Goal: Task Accomplishment & Management: Use online tool/utility

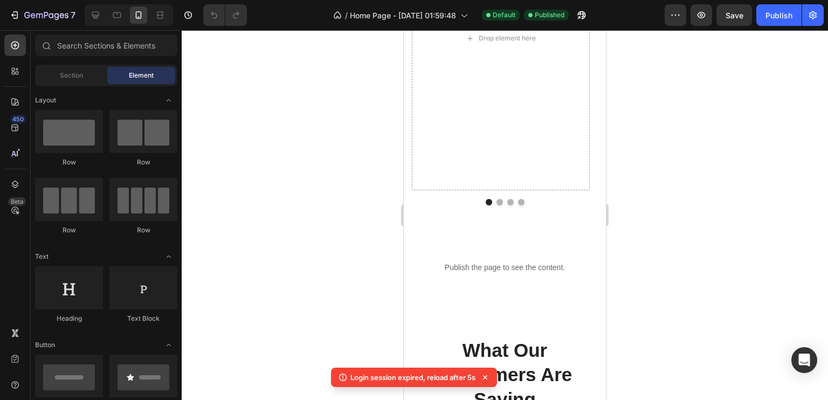
scroll to position [1941, 0]
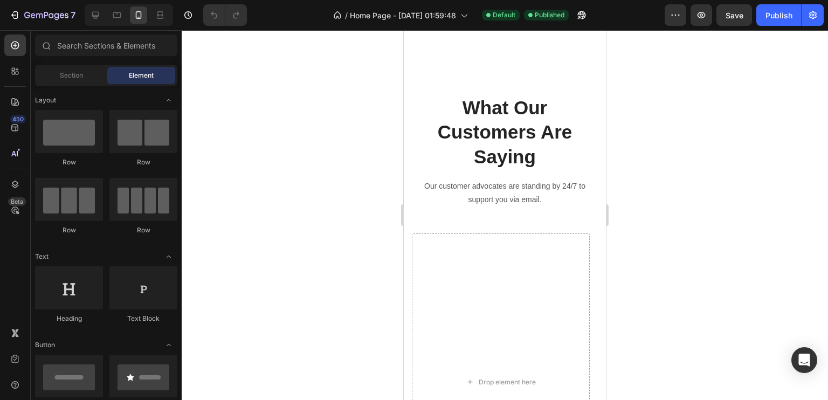
scroll to position [2036, 0]
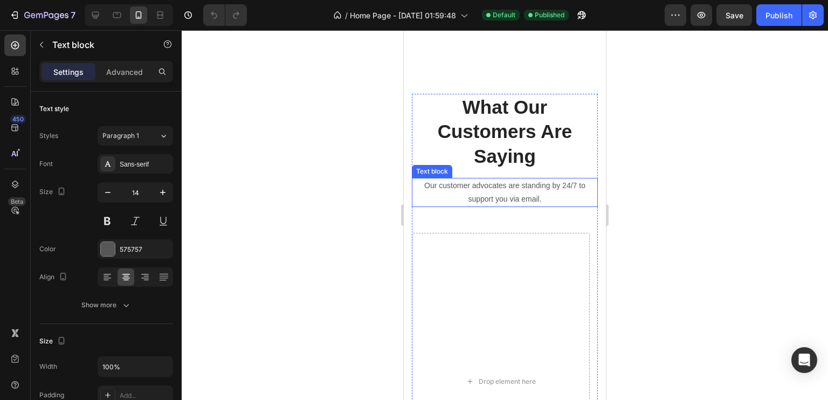
click at [500, 182] on p "Our customer advocates are standing by 24/7 to support you via email." at bounding box center [505, 192] width 184 height 27
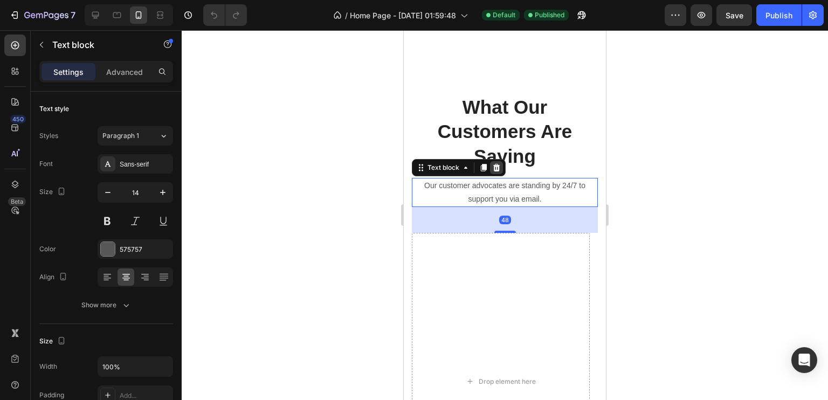
click at [499, 163] on icon at bounding box center [496, 167] width 9 height 9
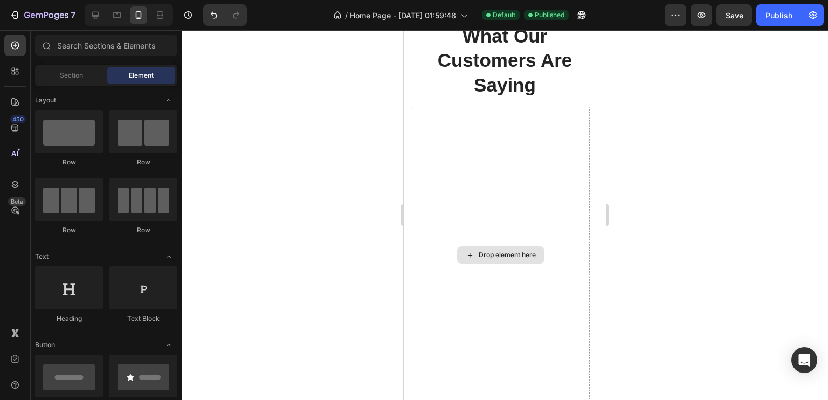
scroll to position [2127, 0]
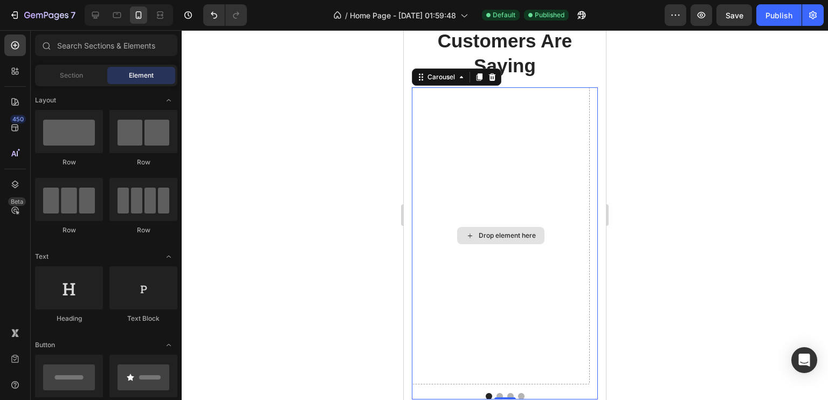
click at [498, 170] on div "Drop element here" at bounding box center [501, 235] width 178 height 297
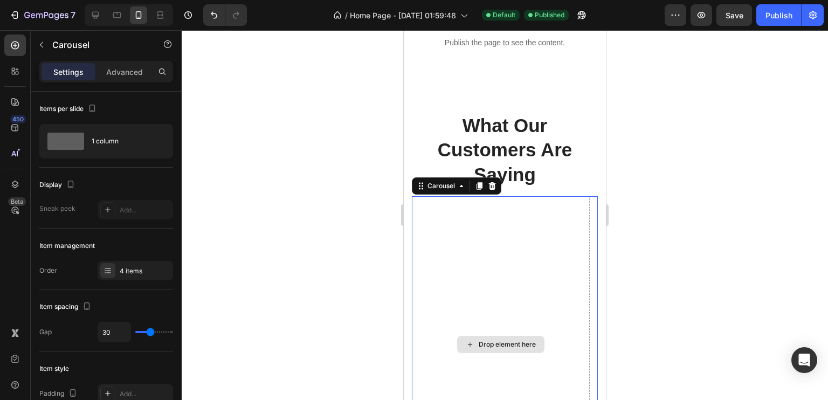
scroll to position [2017, 0]
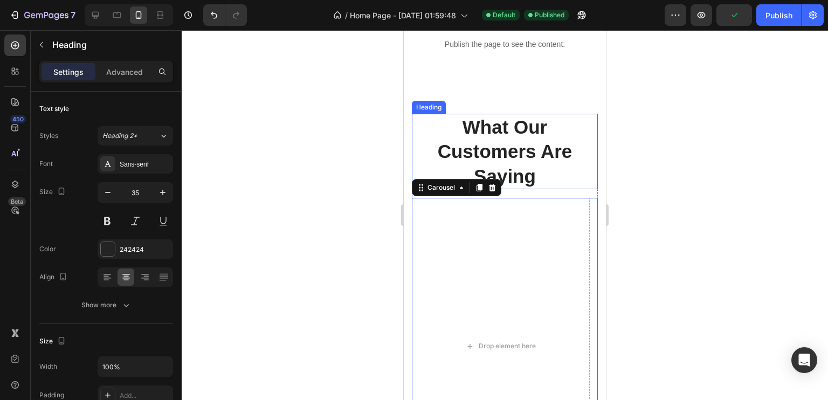
click at [550, 116] on p "What Our Customers Are Saying" at bounding box center [505, 152] width 184 height 74
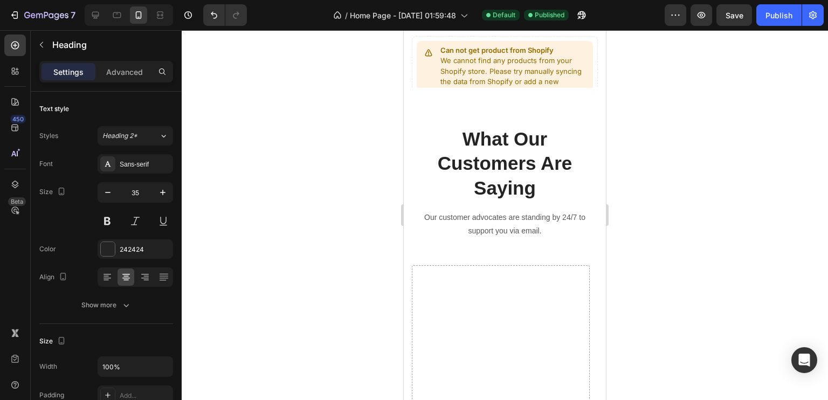
scroll to position [1530, 0]
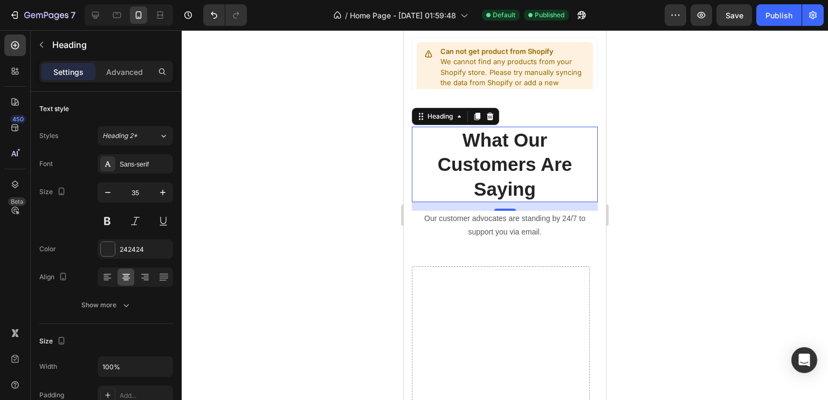
click at [585, 145] on p "What Our Customers Are Saying" at bounding box center [505, 165] width 184 height 74
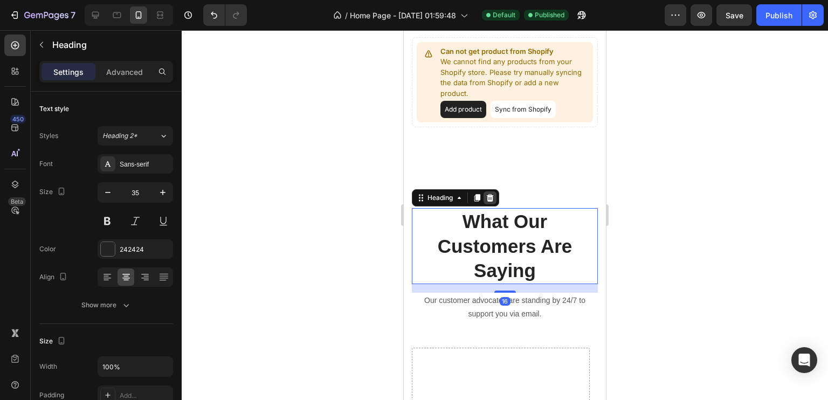
click at [490, 198] on icon at bounding box center [490, 198] width 7 height 8
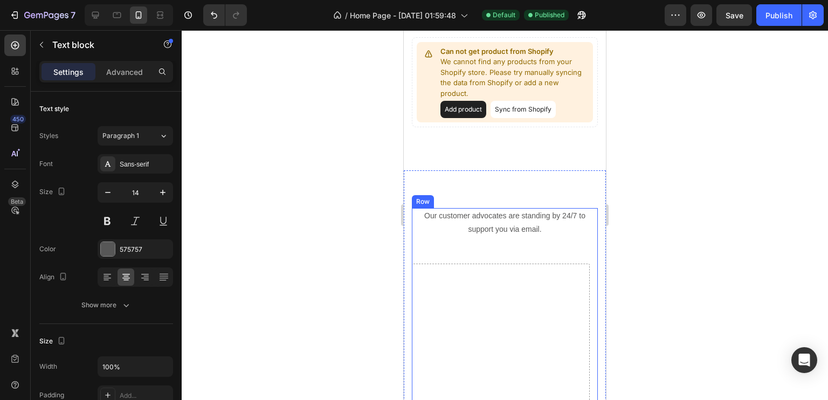
click at [532, 235] on p "Our customer advocates are standing by 24/7 to support you via email." at bounding box center [505, 222] width 184 height 27
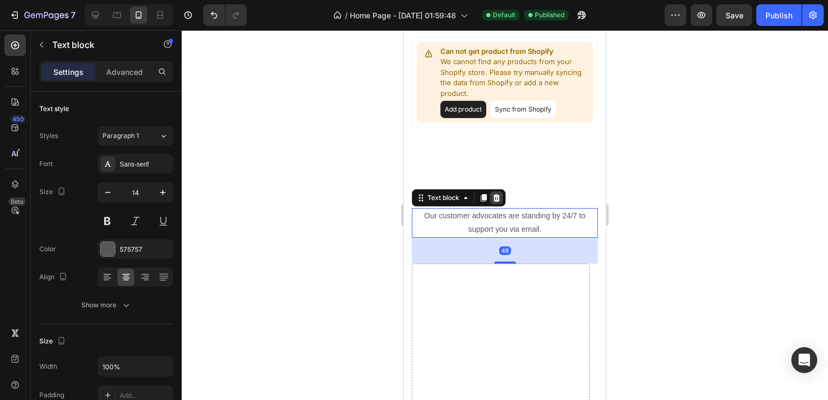
click at [495, 196] on icon at bounding box center [496, 198] width 7 height 8
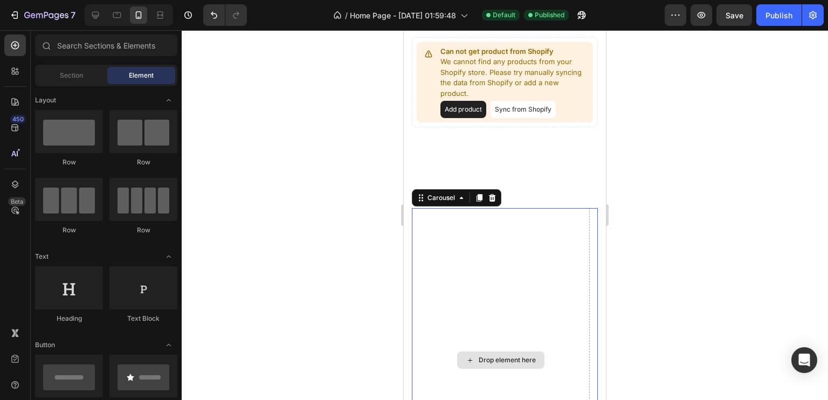
click at [561, 283] on div "Drop element here" at bounding box center [501, 360] width 178 height 304
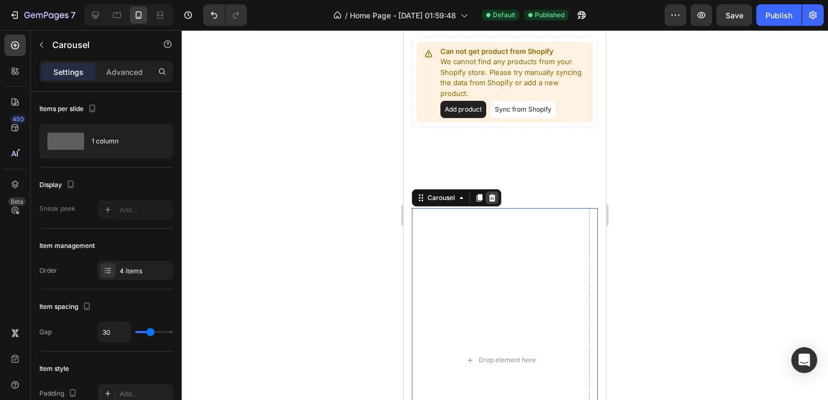
click at [494, 193] on div at bounding box center [492, 197] width 13 height 13
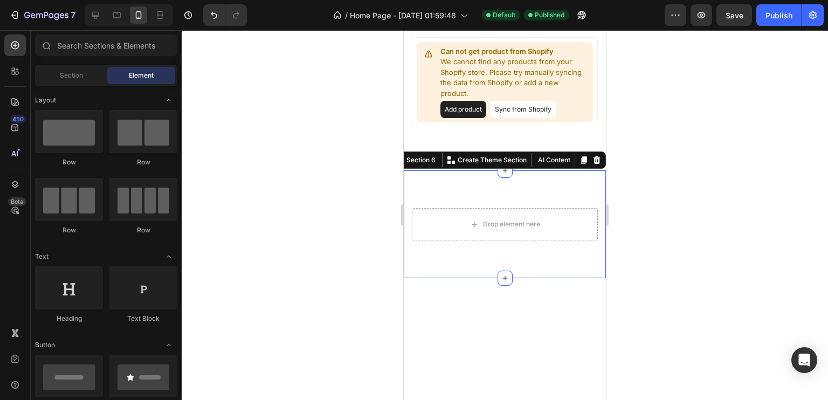
click at [522, 197] on div "Drop element here Row Section 6 You can create reusable sections Create Theme S…" at bounding box center [505, 224] width 202 height 108
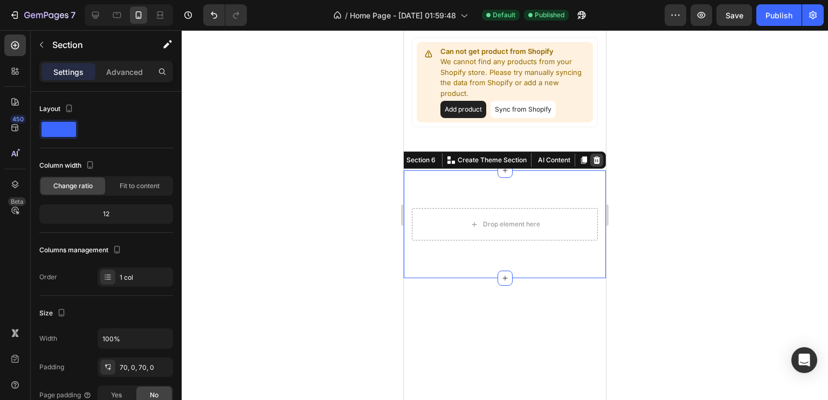
click at [594, 160] on icon at bounding box center [597, 160] width 7 height 8
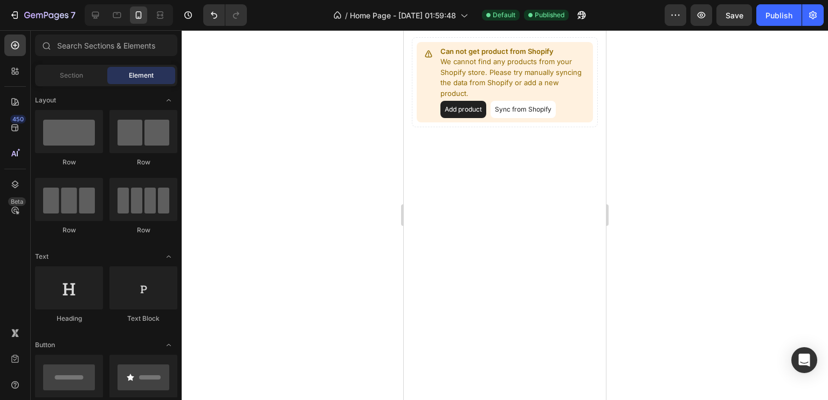
click at [539, 195] on div at bounding box center [505, 201] width 202 height 63
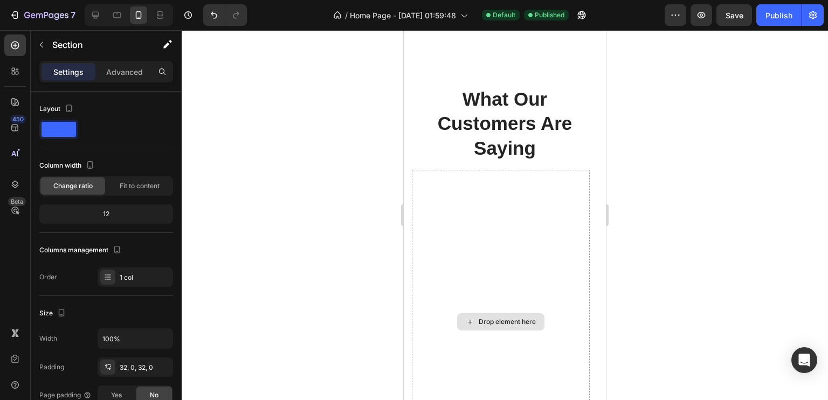
scroll to position [1713, 0]
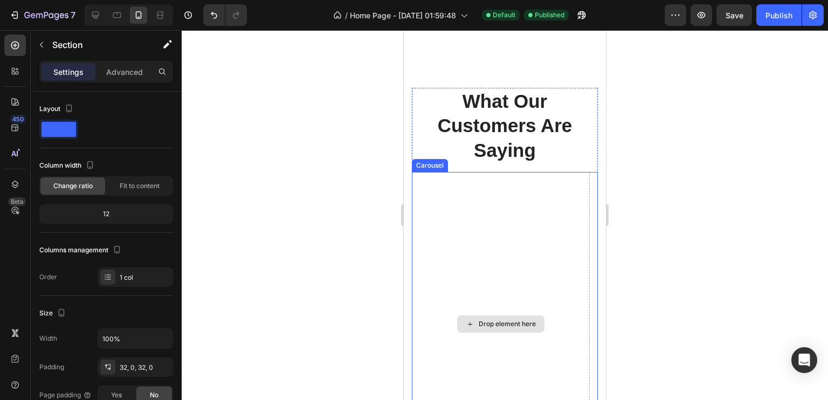
click at [550, 136] on p "What Our Customers Are Saying" at bounding box center [505, 126] width 184 height 74
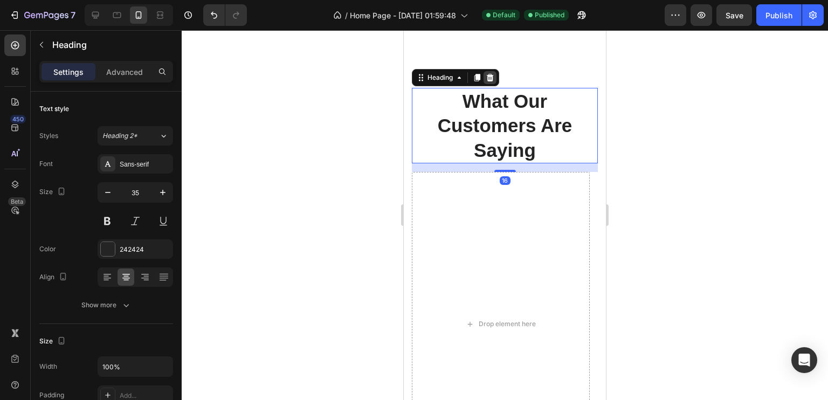
click at [495, 72] on div at bounding box center [490, 77] width 13 height 13
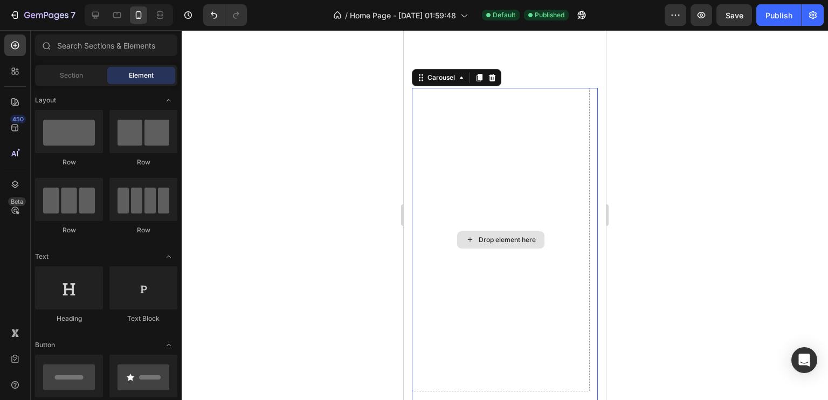
click at [564, 88] on div "Drop element here" at bounding box center [501, 240] width 178 height 304
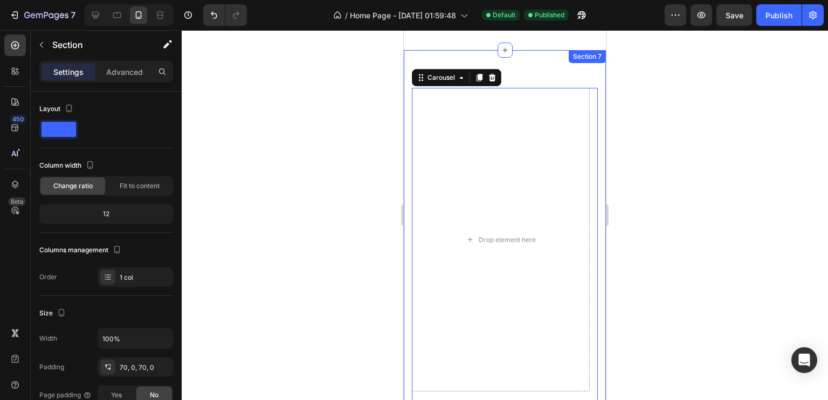
click at [565, 84] on div "Drop element here Image Icon Icon Icon Icon Icon Row Olivia Rowse Text block Ro…" at bounding box center [505, 247] width 202 height 395
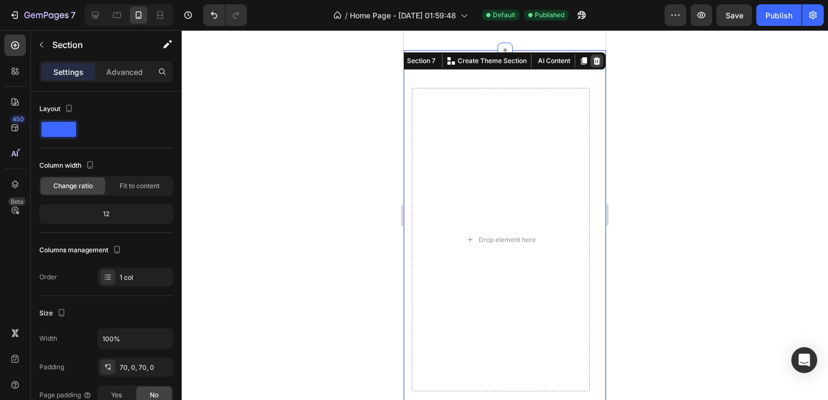
click at [591, 65] on div at bounding box center [597, 60] width 13 height 13
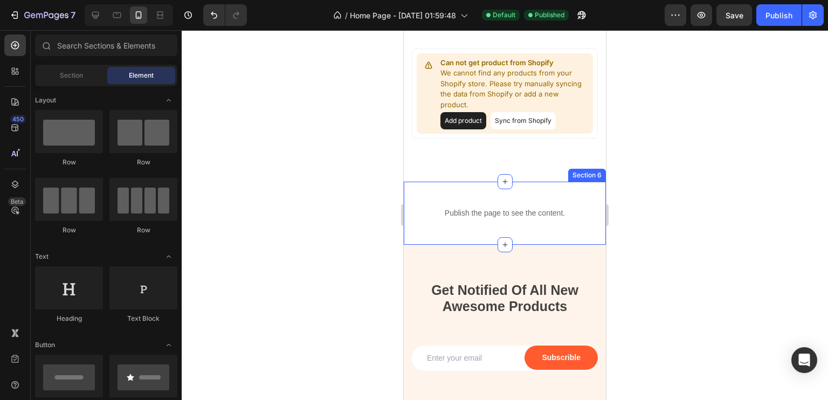
scroll to position [1516, 0]
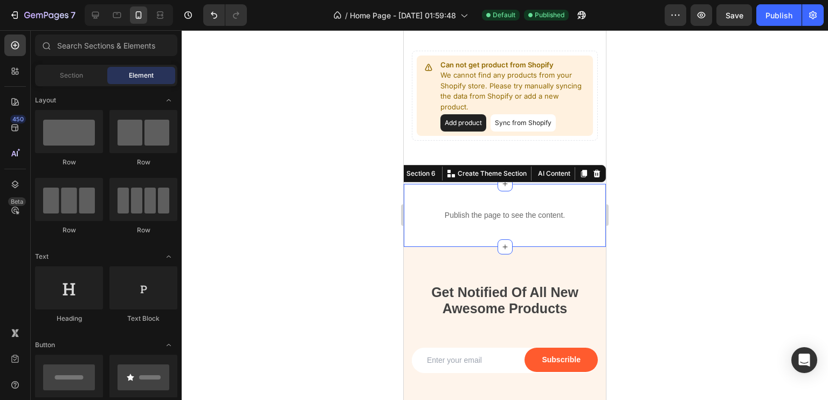
click at [529, 194] on div "Publish the page to see the content. Custom Code Section 6 You can create reusa…" at bounding box center [505, 215] width 202 height 63
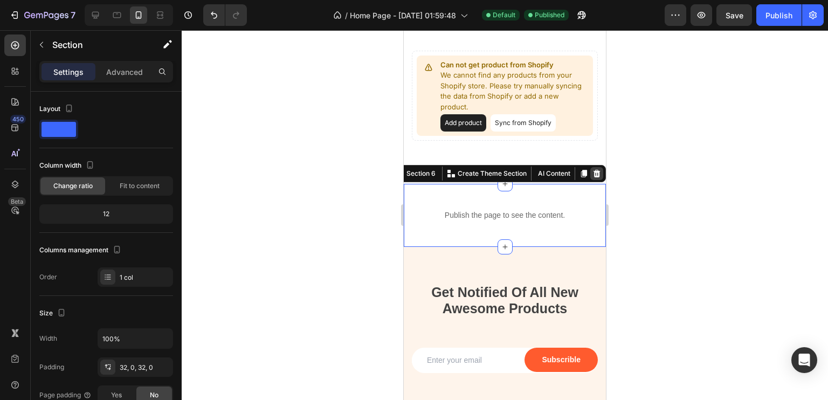
click at [594, 173] on icon at bounding box center [597, 174] width 7 height 8
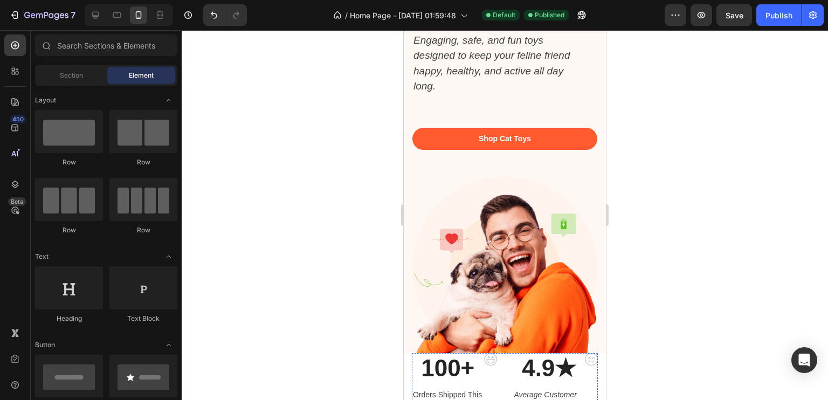
scroll to position [0, 0]
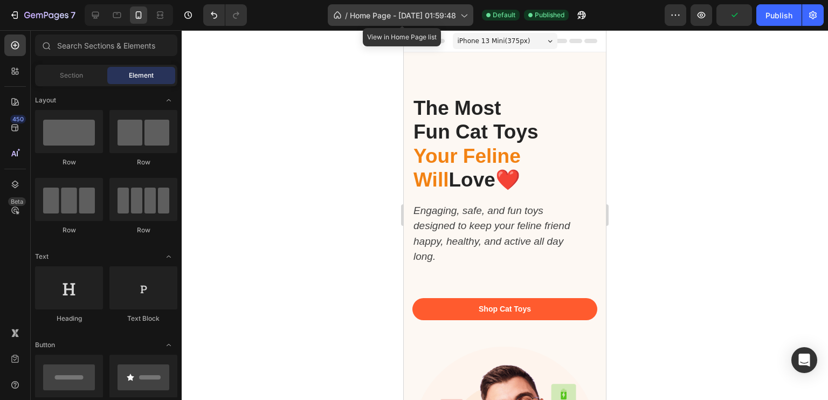
click at [465, 13] on icon at bounding box center [463, 15] width 11 height 11
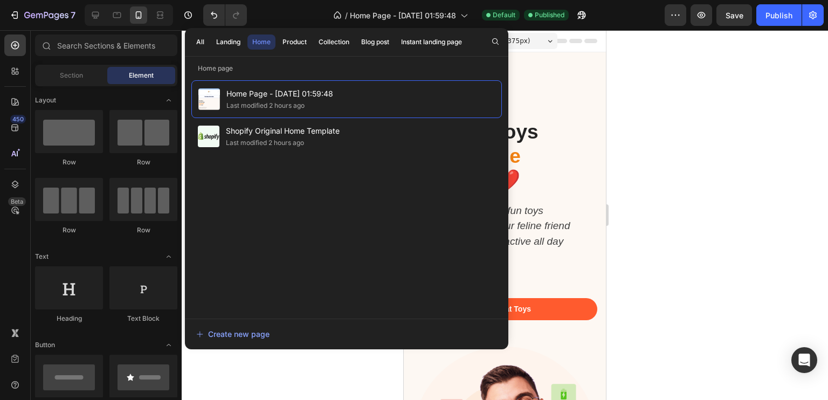
click at [677, 105] on div at bounding box center [505, 215] width 647 height 370
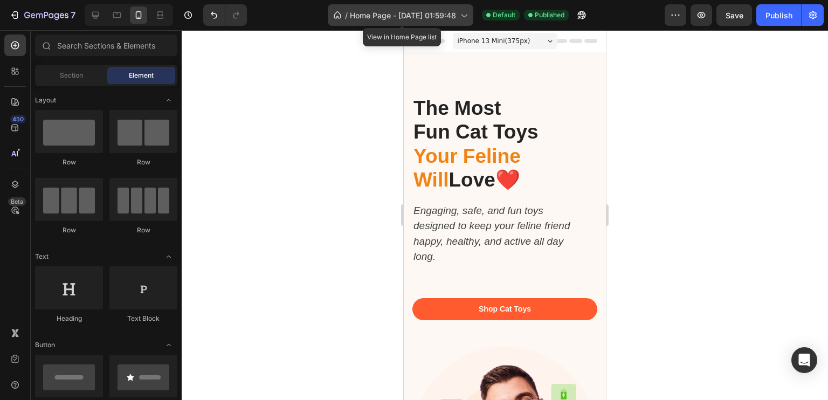
click at [465, 19] on icon at bounding box center [463, 15] width 11 height 11
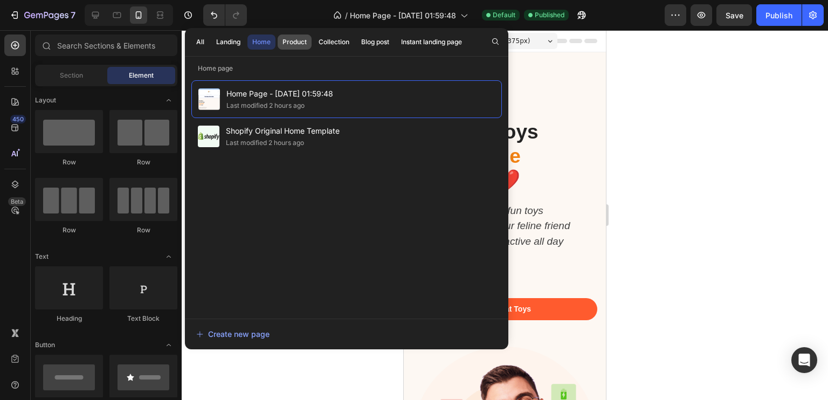
click at [285, 47] on button "Product" at bounding box center [295, 42] width 34 height 15
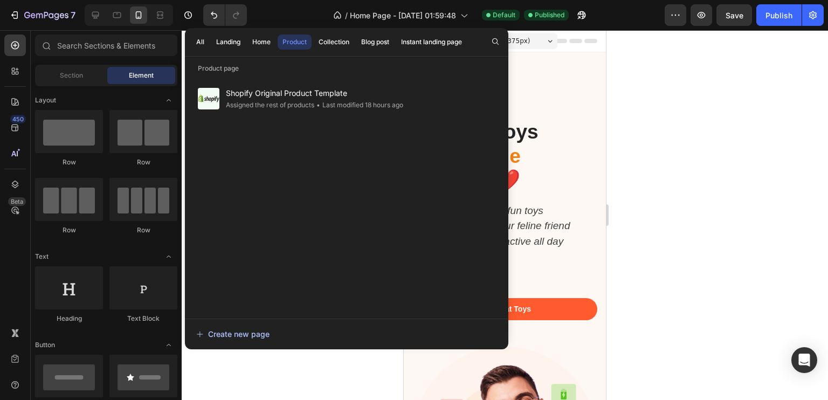
click at [244, 324] on button "Create new page" at bounding box center [347, 335] width 302 height 22
click at [690, 162] on div at bounding box center [505, 215] width 647 height 370
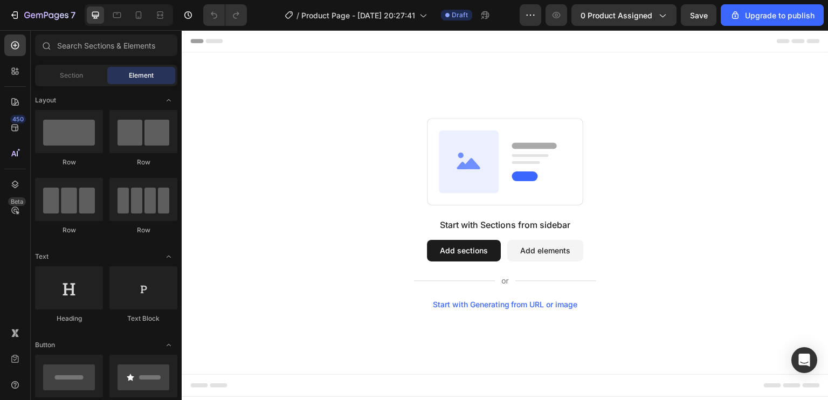
click at [470, 243] on button "Add sections" at bounding box center [464, 251] width 74 height 22
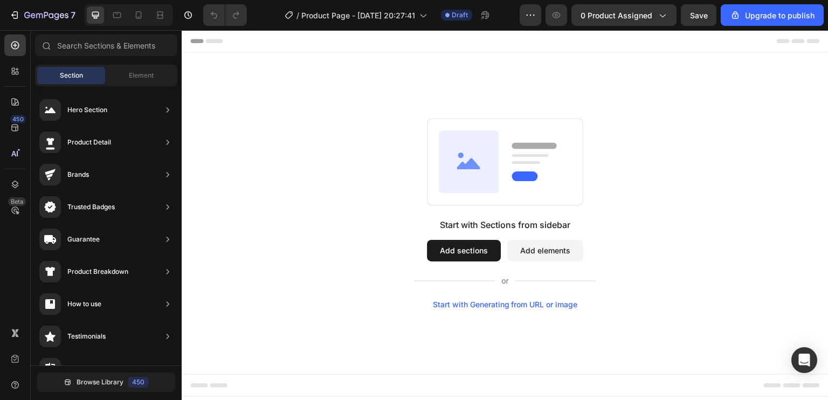
click at [469, 252] on button "Add sections" at bounding box center [464, 251] width 74 height 22
click at [508, 304] on div "Start with Generating from URL or image" at bounding box center [505, 304] width 145 height 9
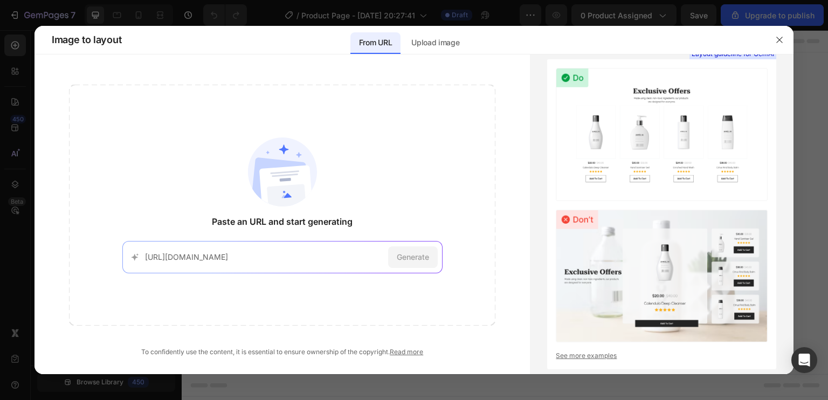
scroll to position [0, 3]
type input "https://marlenespetshop.com/collections/marlenes-top-picks-2024"
click at [415, 256] on span "Generate" at bounding box center [413, 256] width 32 height 11
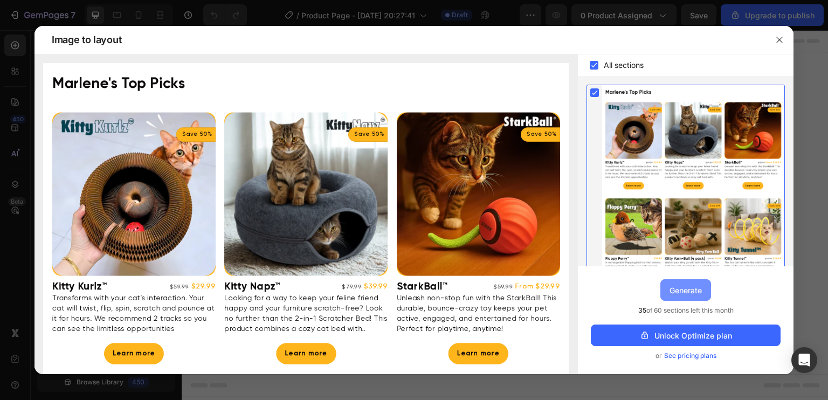
click at [703, 294] on button "Generate" at bounding box center [686, 290] width 51 height 22
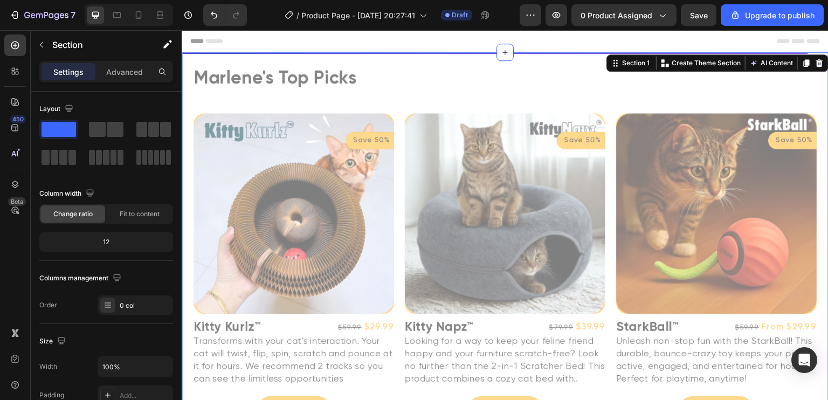
click at [615, 71] on div "Section 1 You can create reusable sections Create Theme Section AI Content Writ…" at bounding box center [718, 62] width 222 height 17
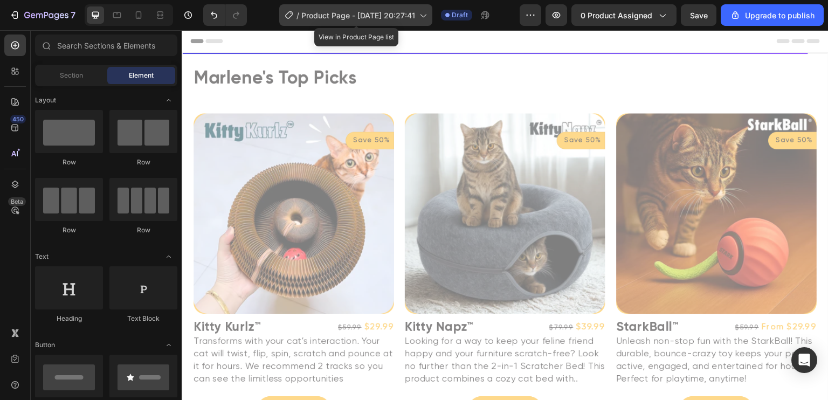
click at [419, 18] on div "/ Product Page - Sep 27, 20:27:41" at bounding box center [355, 15] width 153 height 22
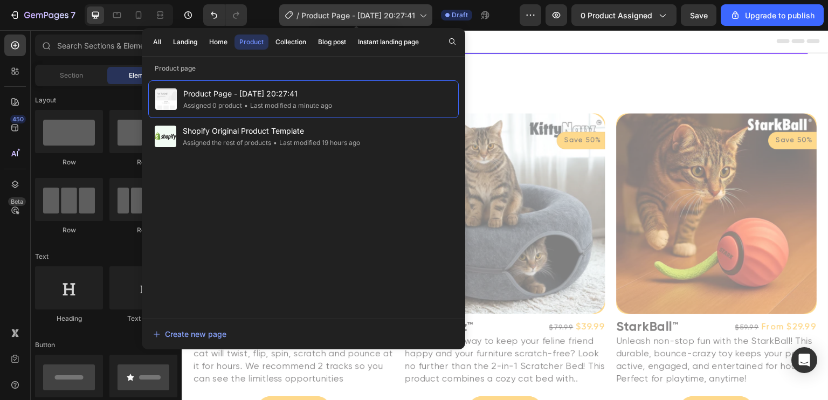
click at [419, 18] on div "/ Product Page - Sep 27, 20:27:41" at bounding box center [355, 15] width 153 height 22
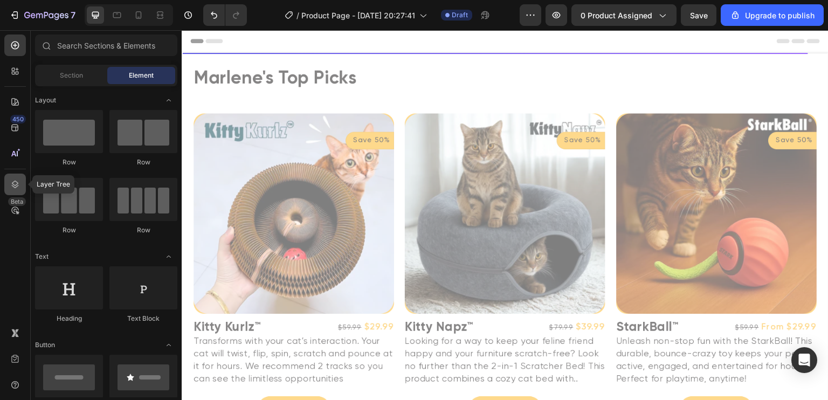
click at [17, 184] on icon at bounding box center [15, 185] width 7 height 8
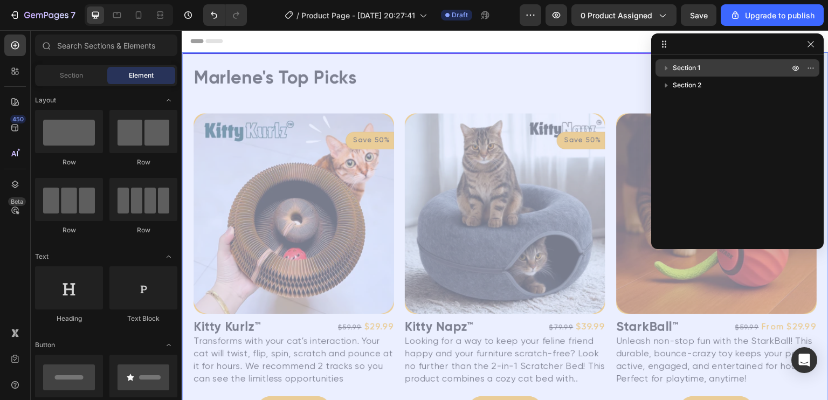
click at [676, 70] on span "Section 1" at bounding box center [687, 68] width 28 height 11
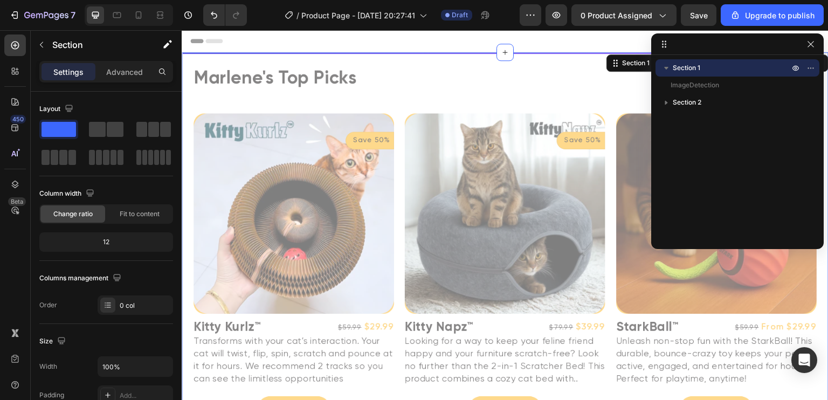
click at [692, 75] on div "Section 1" at bounding box center [737, 67] width 155 height 17
click at [690, 73] on span "Section 1" at bounding box center [687, 68] width 28 height 11
click at [795, 65] on icon "button" at bounding box center [796, 68] width 9 height 9
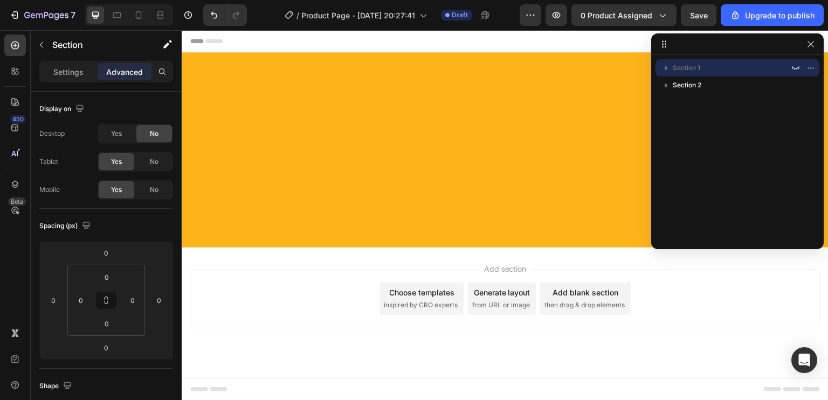
click at [669, 46] on div at bounding box center [738, 44] width 173 height 22
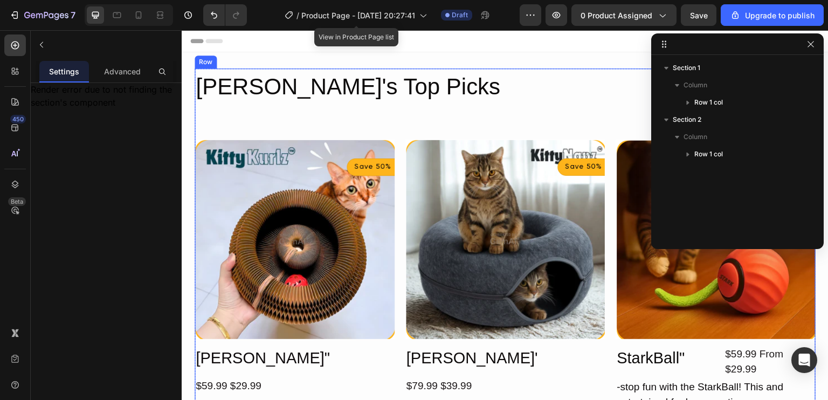
drag, startPoint x: 403, startPoint y: 14, endPoint x: 731, endPoint y: 150, distance: 355.0
click at [731, 0] on div "7 / Product Page - Sep 27, 20:27:41 View in Product Page list Draft Preview 0 p…" at bounding box center [414, 0] width 828 height 0
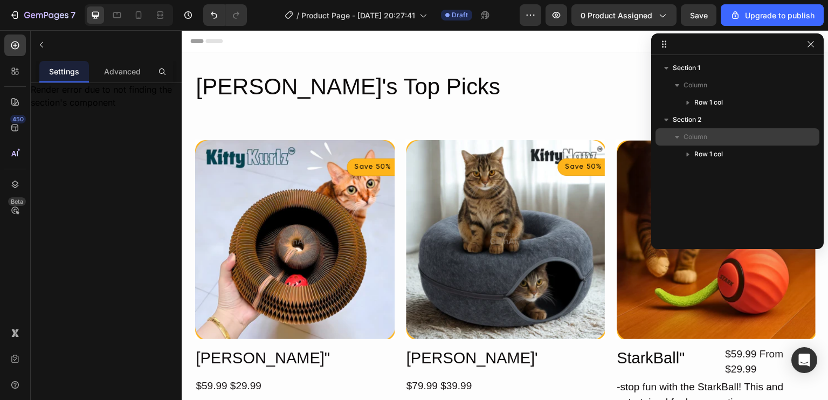
click at [717, 130] on div "Column" at bounding box center [737, 136] width 155 height 17
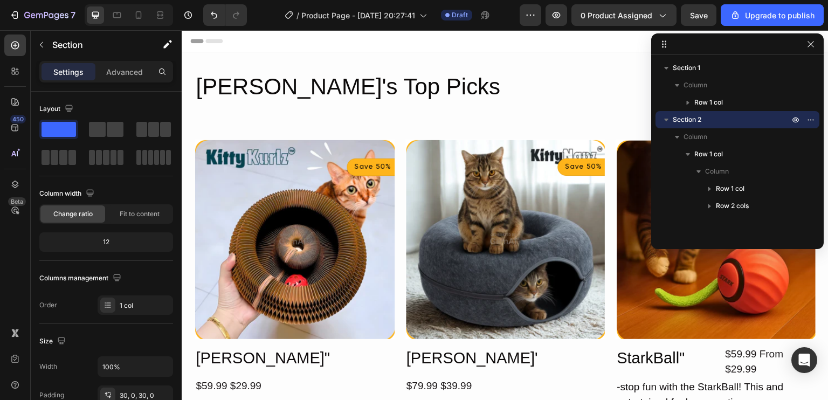
click at [706, 117] on p "Section 2" at bounding box center [732, 119] width 119 height 11
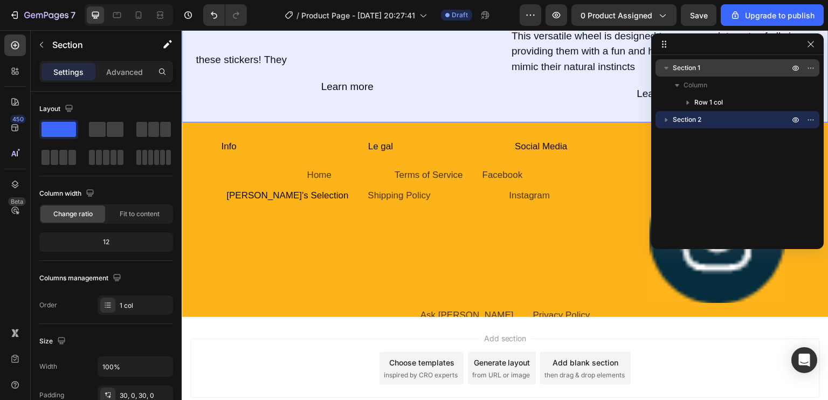
click at [701, 66] on span "Section 1" at bounding box center [687, 68] width 28 height 11
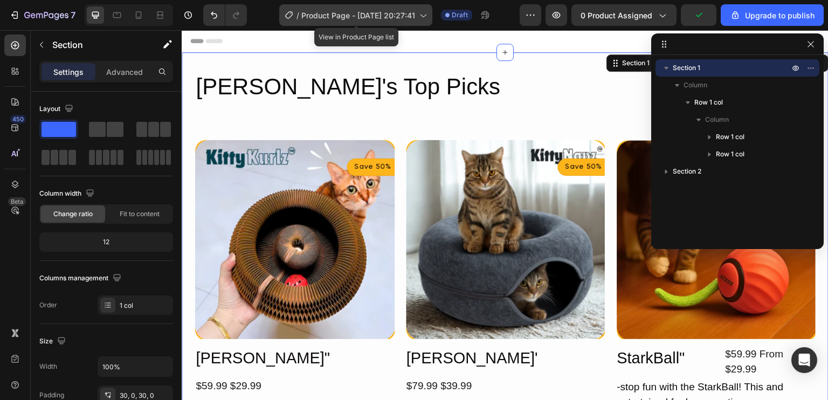
click at [425, 4] on div "/ Product Page - Sep 27, 20:27:41" at bounding box center [355, 15] width 153 height 22
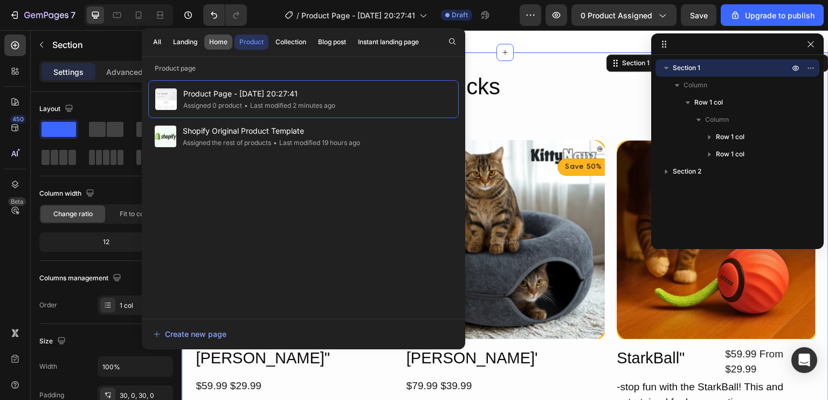
click at [219, 45] on div "Home" at bounding box center [218, 42] width 18 height 10
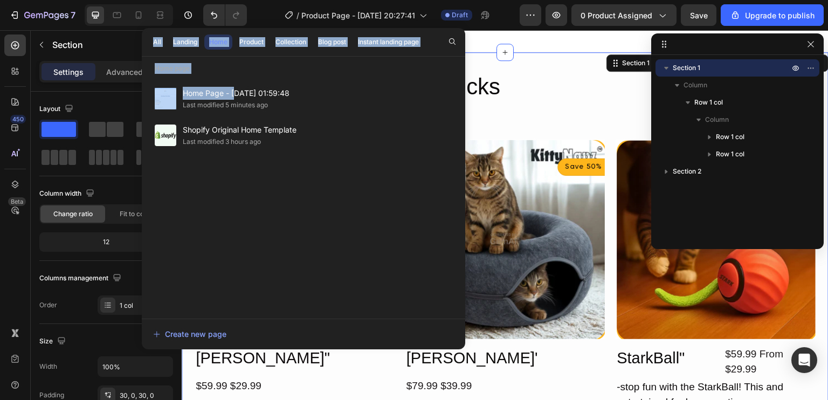
drag, startPoint x: 235, startPoint y: 88, endPoint x: 721, endPoint y: 71, distance: 485.7
click at [721, 0] on div "7 / Product Page - Sep 27, 20:27:41 Draft Preview 0 product assigned Save Upgra…" at bounding box center [414, 0] width 828 height 0
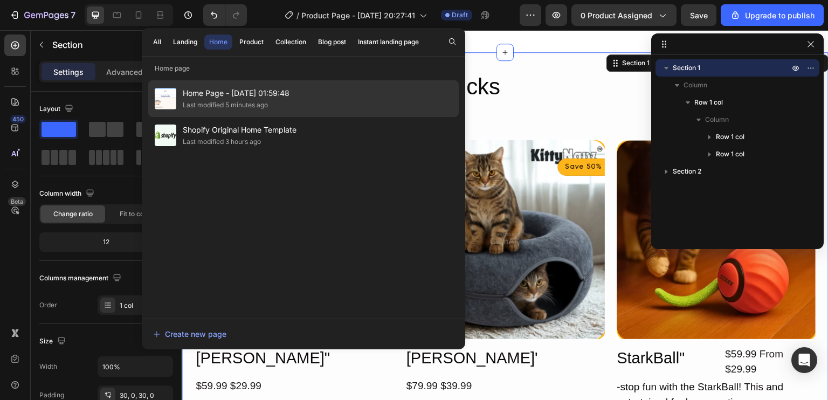
click at [329, 80] on div "Home Page - Sep 27, 01:59:48 Last modified 5 minutes ago" at bounding box center [303, 98] width 311 height 37
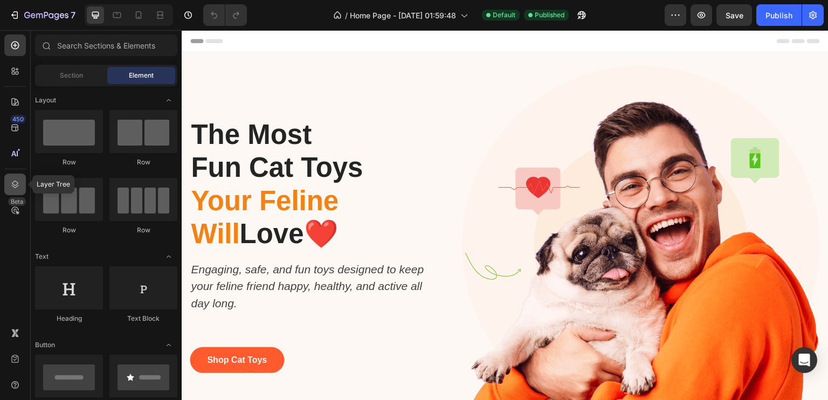
click at [9, 183] on div at bounding box center [15, 185] width 22 height 22
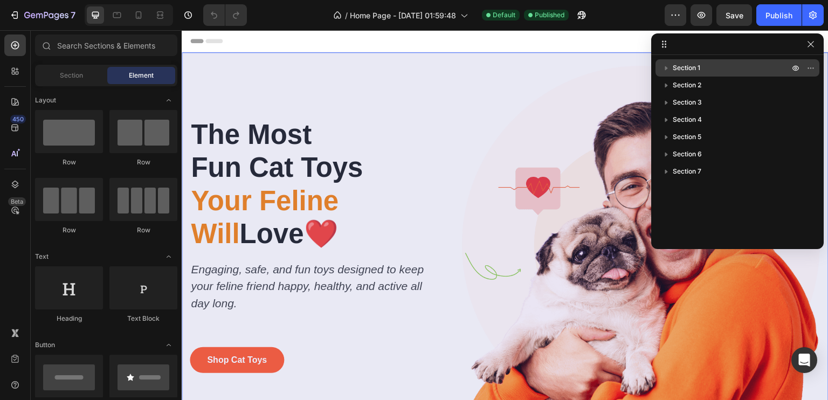
click at [691, 74] on div "Section 1" at bounding box center [737, 67] width 155 height 17
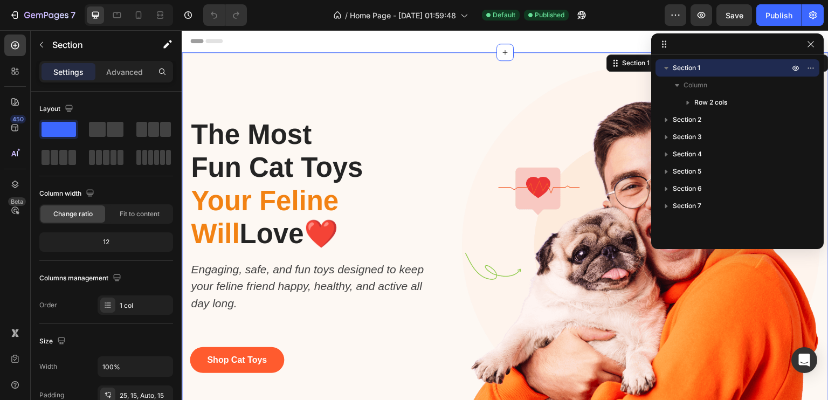
click at [691, 74] on div "Section 1" at bounding box center [737, 67] width 155 height 17
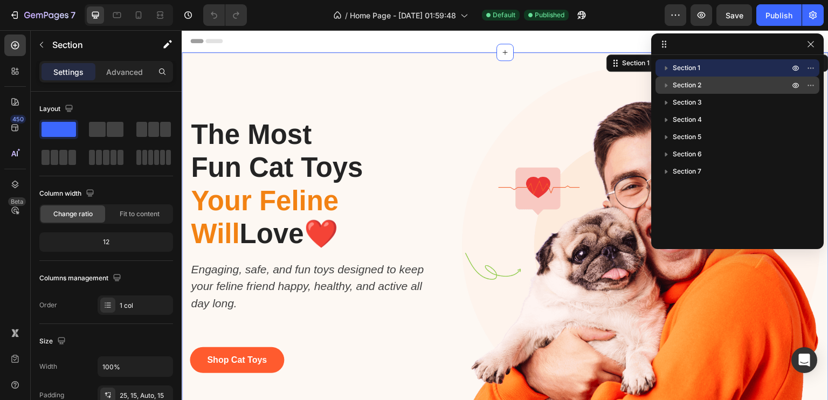
click at [676, 86] on span "Section 2" at bounding box center [687, 85] width 29 height 11
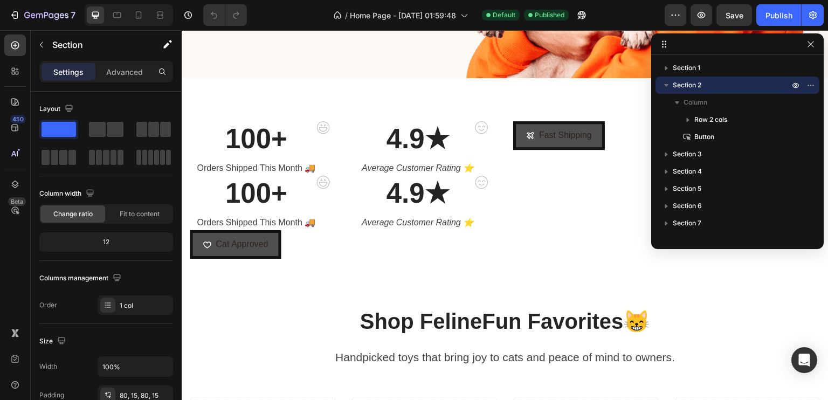
scroll to position [352, 0]
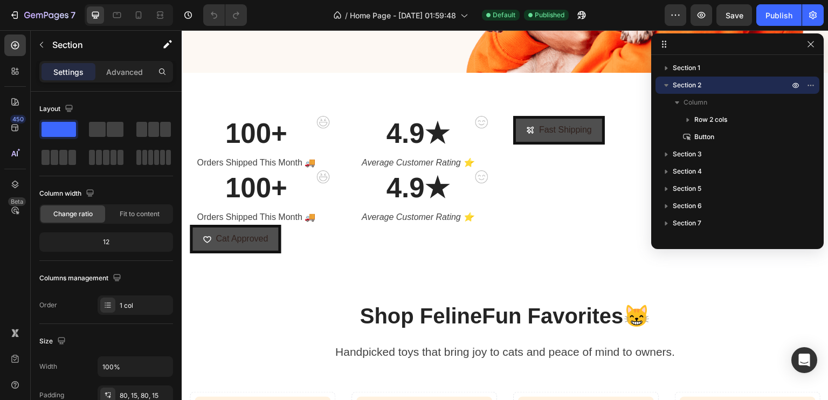
click at [676, 86] on span "Section 2" at bounding box center [687, 85] width 29 height 11
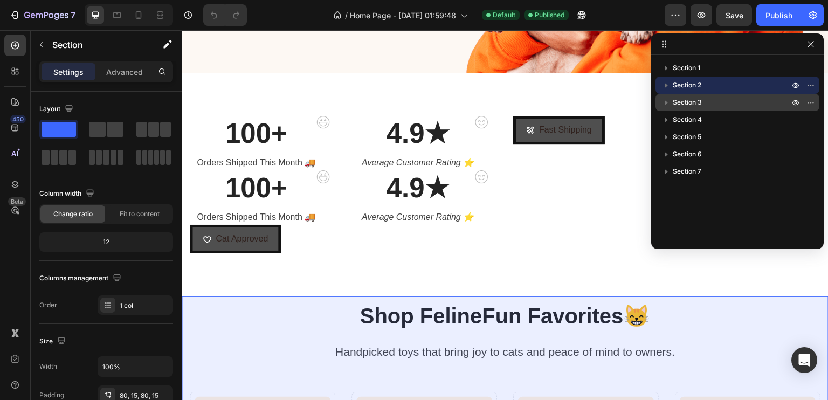
click at [680, 99] on span "Section 3" at bounding box center [687, 102] width 29 height 11
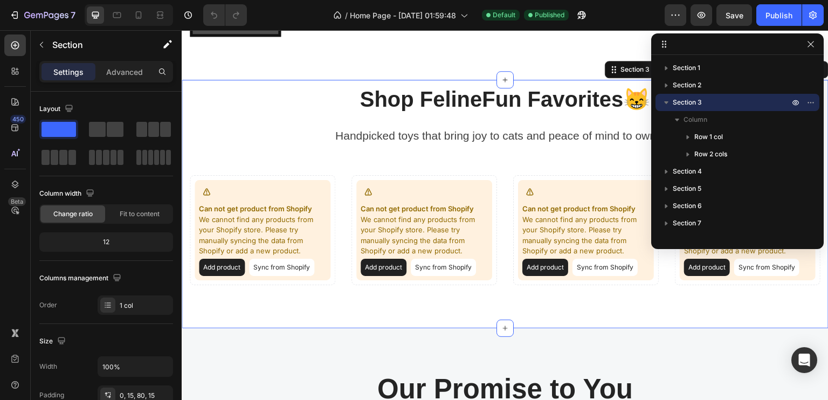
scroll to position [575, 0]
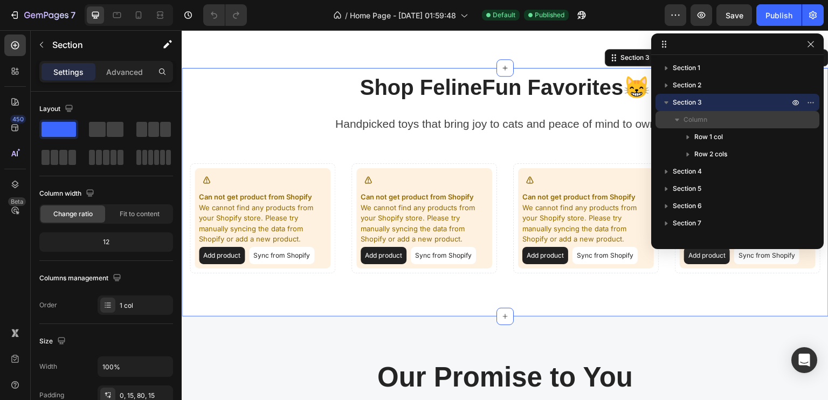
click at [689, 120] on span "Column" at bounding box center [696, 119] width 24 height 11
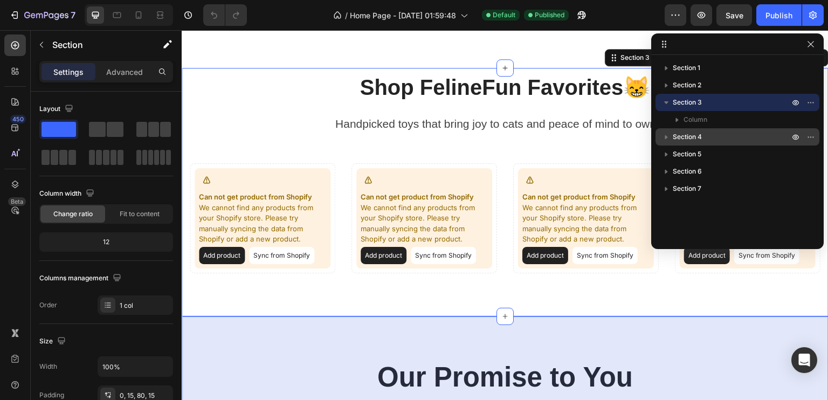
click at [695, 143] on div "Section 4" at bounding box center [737, 136] width 155 height 17
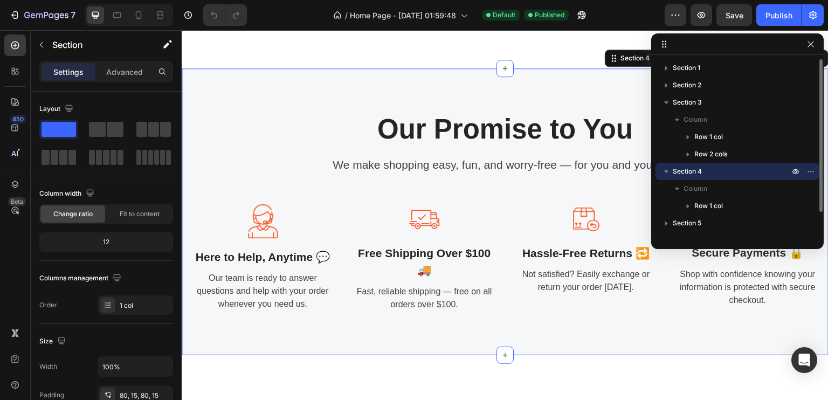
scroll to position [29, 0]
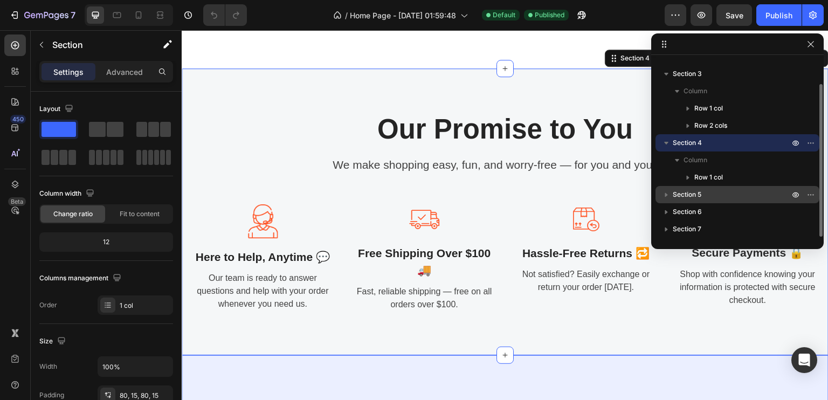
click at [696, 191] on span "Section 5" at bounding box center [687, 194] width 29 height 11
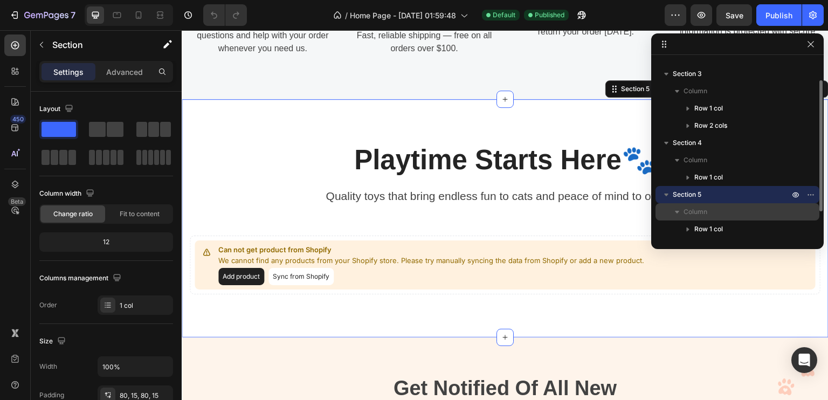
scroll to position [1110, 0]
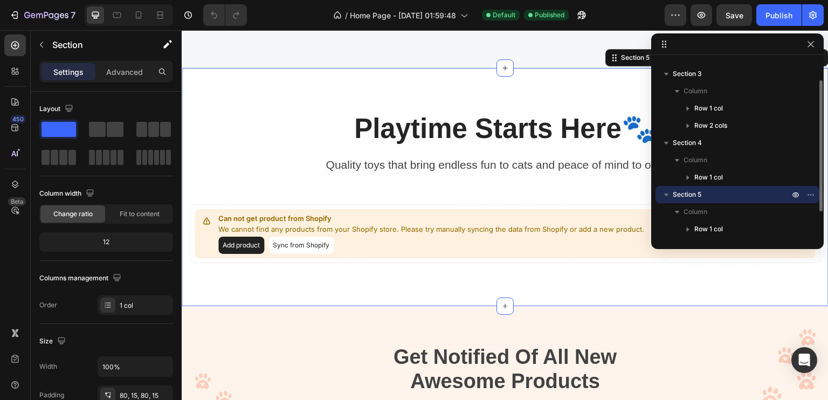
click at [687, 197] on span "Section 5" at bounding box center [687, 194] width 29 height 11
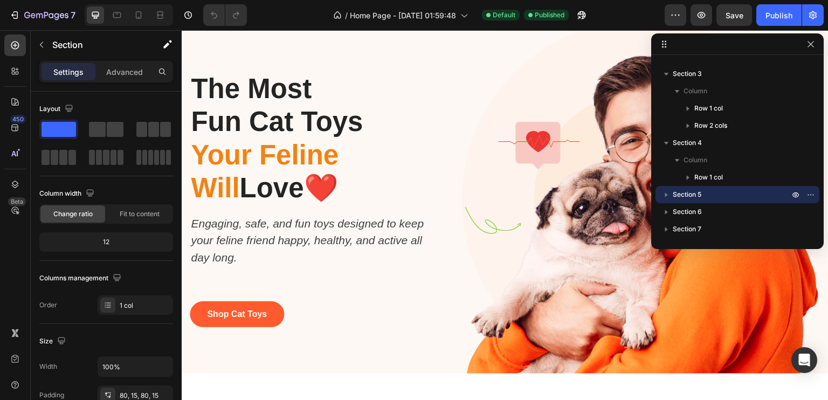
scroll to position [0, 0]
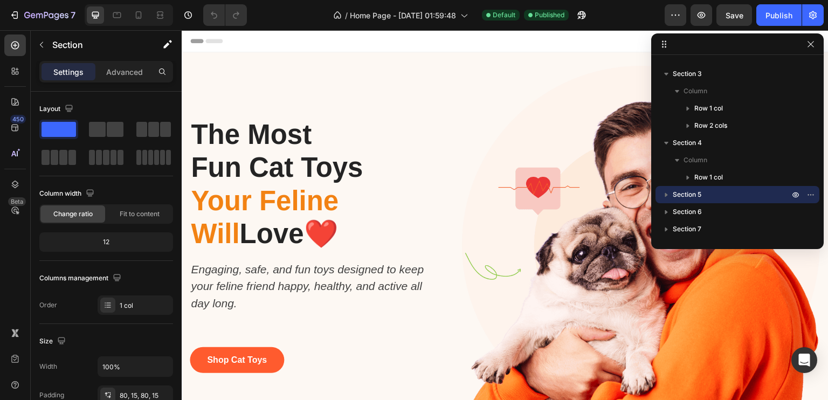
click at [664, 51] on div at bounding box center [738, 44] width 173 height 22
click at [811, 47] on icon "button" at bounding box center [811, 44] width 9 height 9
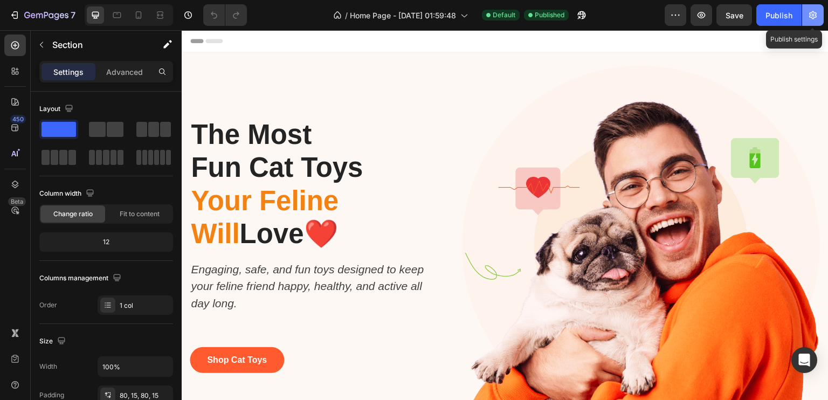
click at [810, 19] on icon "button" at bounding box center [813, 15] width 11 height 11
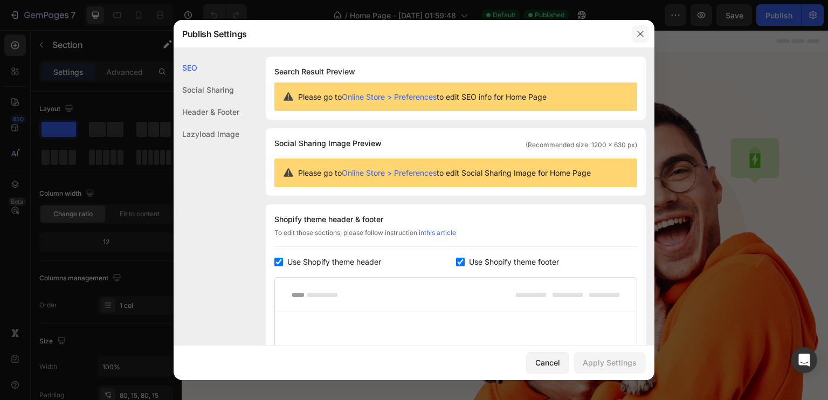
click at [641, 33] on icon "button" at bounding box center [640, 34] width 9 height 9
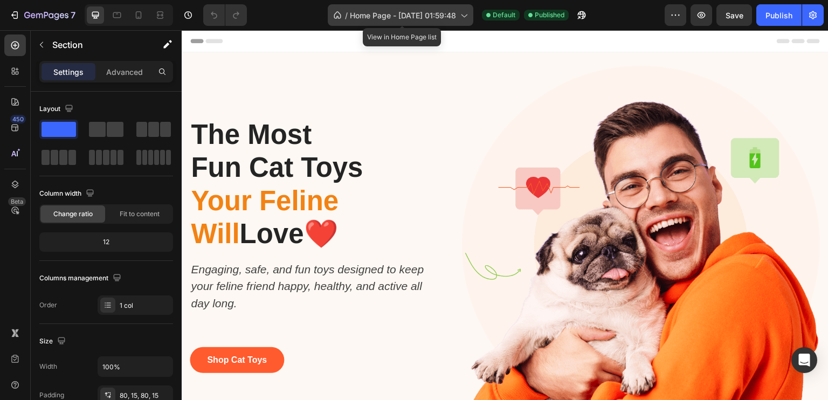
click at [416, 17] on span "Home Page - [DATE] 01:59:48" at bounding box center [403, 15] width 106 height 11
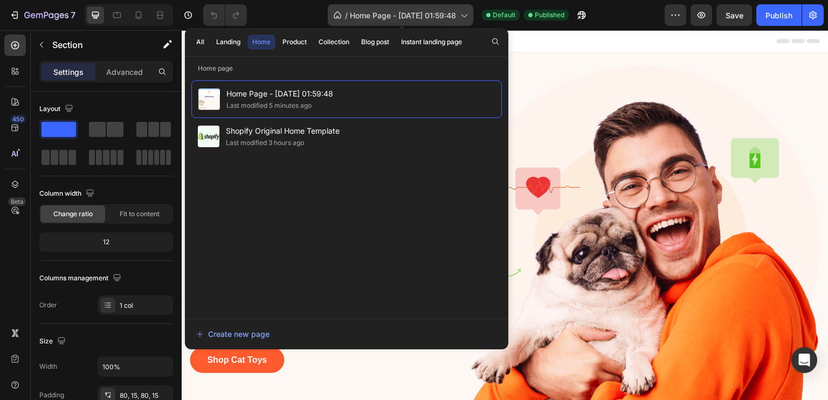
click at [416, 17] on span "Home Page - [DATE] 01:59:48" at bounding box center [403, 15] width 106 height 11
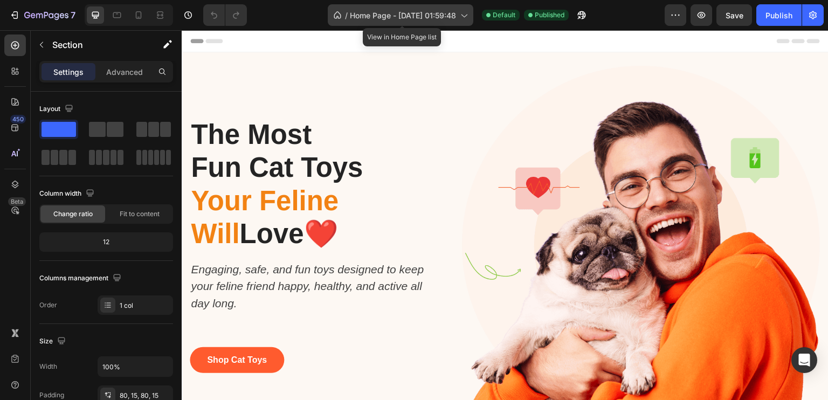
click at [419, 17] on span "Home Page - [DATE] 01:59:48" at bounding box center [403, 15] width 106 height 11
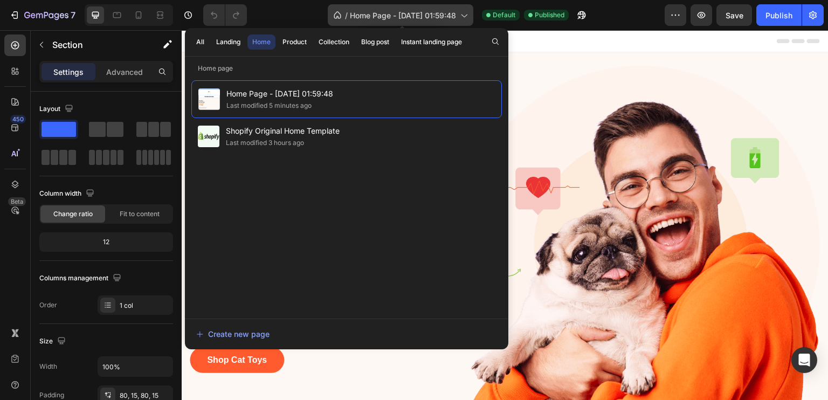
click at [447, 25] on div "/ Home Page - Sep 27, 01:59:48" at bounding box center [401, 15] width 146 height 22
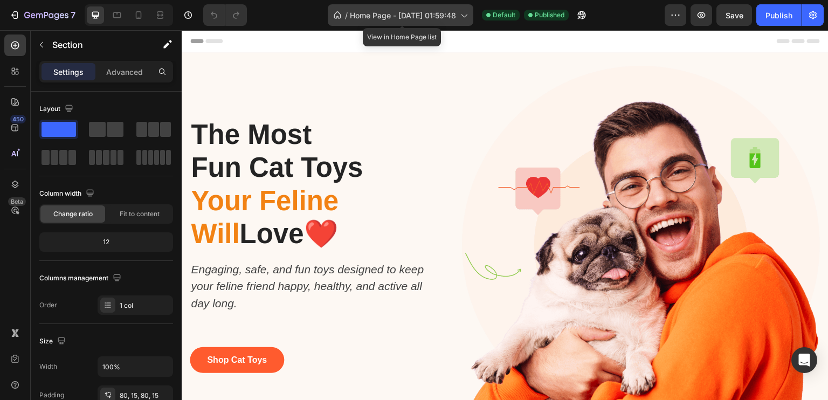
click at [447, 25] on div "/ Home Page - Sep 27, 01:59:48" at bounding box center [401, 15] width 146 height 22
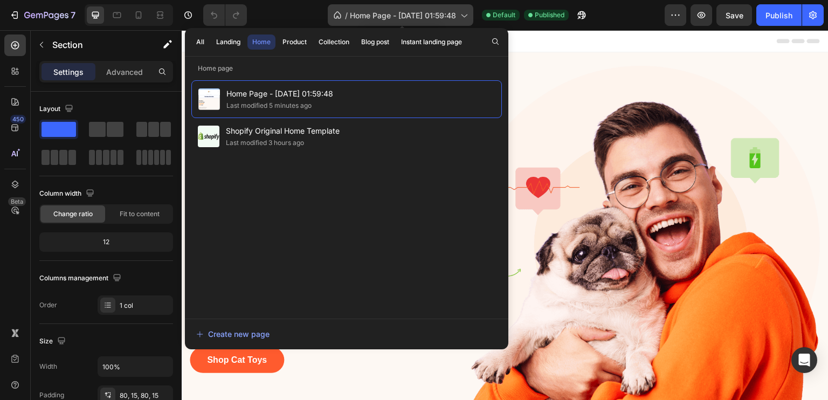
click at [447, 25] on div "/ Home Page - Sep 27, 01:59:48" at bounding box center [401, 15] width 146 height 22
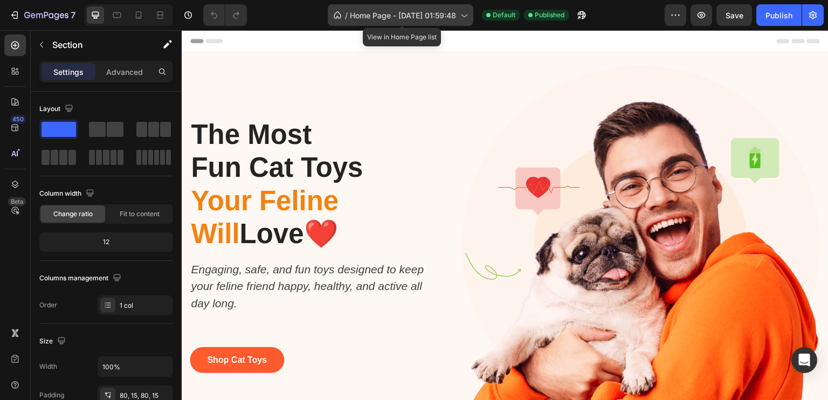
click at [337, 15] on icon at bounding box center [337, 15] width 11 height 11
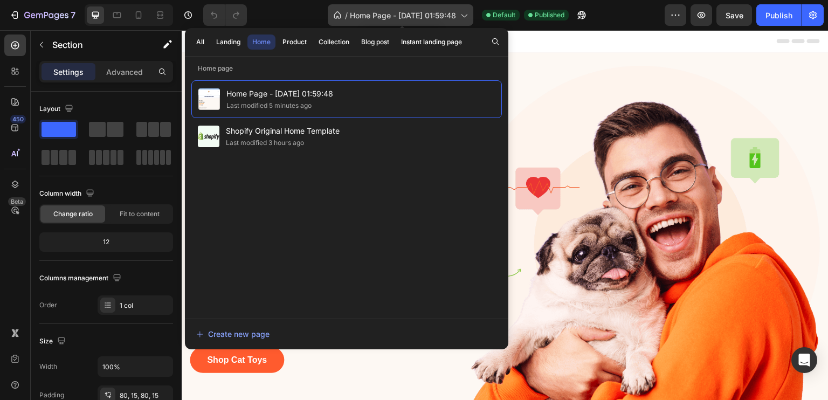
click at [362, 16] on span "Home Page - [DATE] 01:59:48" at bounding box center [403, 15] width 106 height 11
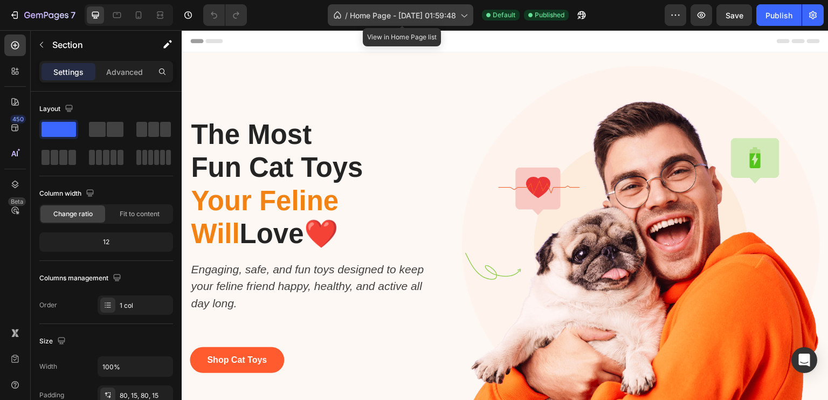
click at [362, 16] on span "Home Page - [DATE] 01:59:48" at bounding box center [403, 15] width 106 height 11
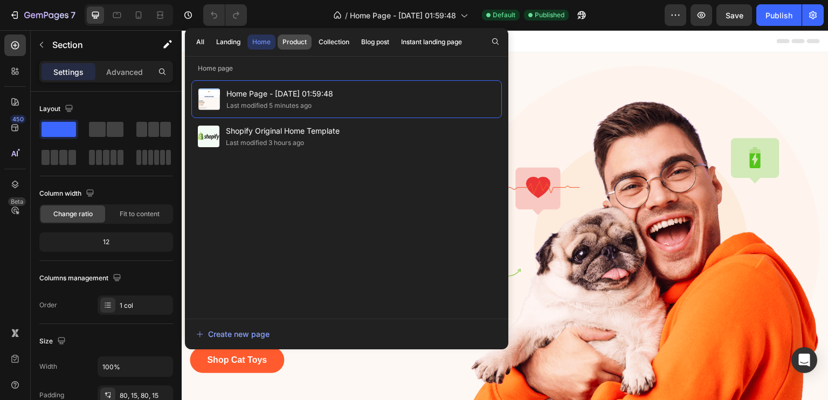
click at [301, 43] on div "Product" at bounding box center [295, 42] width 24 height 10
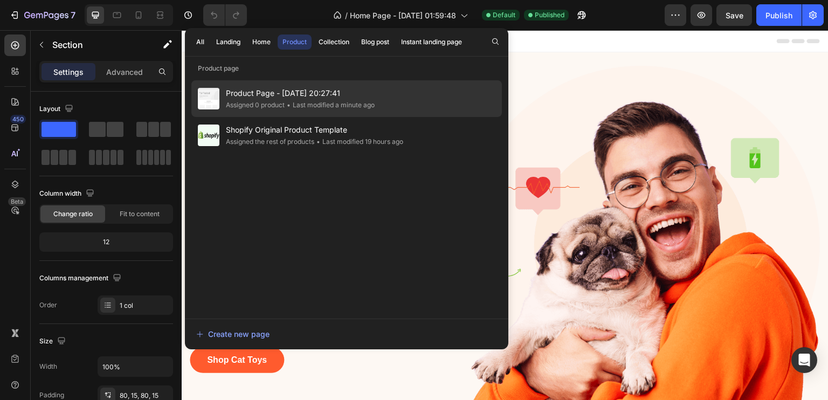
click at [300, 98] on span "Product Page - Sep 27, 20:27:41" at bounding box center [300, 93] width 149 height 13
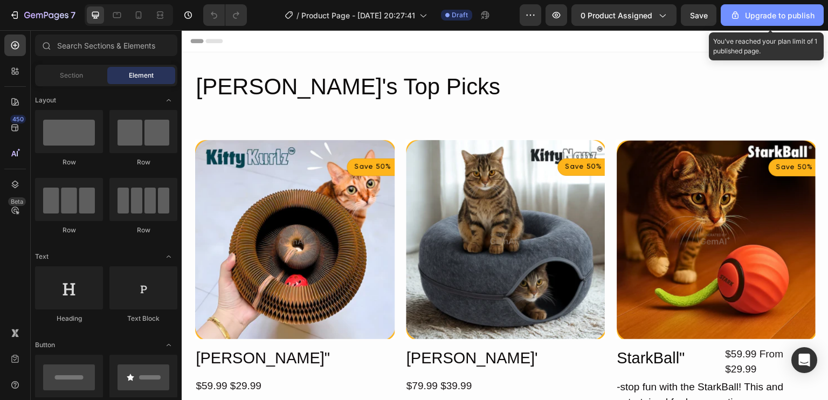
click at [766, 12] on div "Upgrade to publish" at bounding box center [772, 15] width 85 height 11
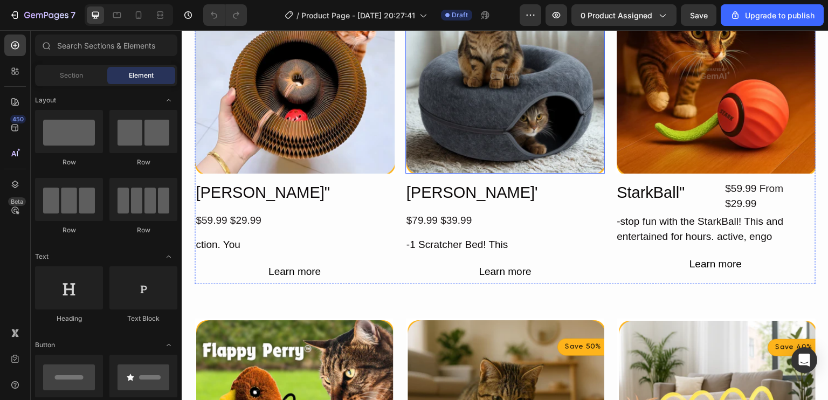
scroll to position [165, 0]
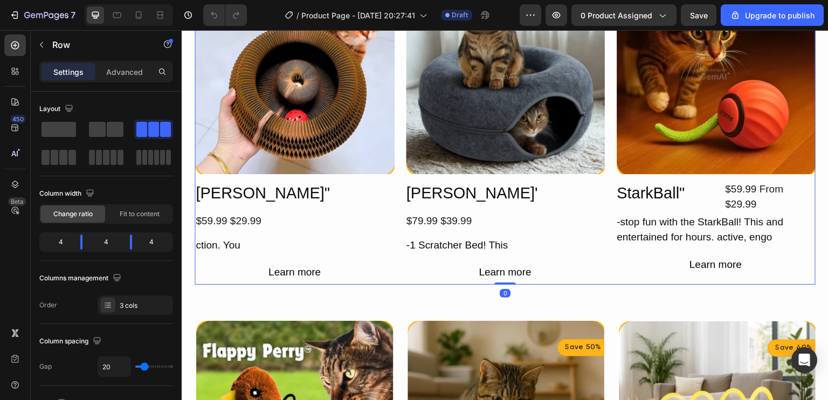
click at [236, 230] on div "Image Kitty KurIz" Heading $59.99 $29.99 Text Block ction. You Text Block Learn…" at bounding box center [295, 129] width 200 height 311
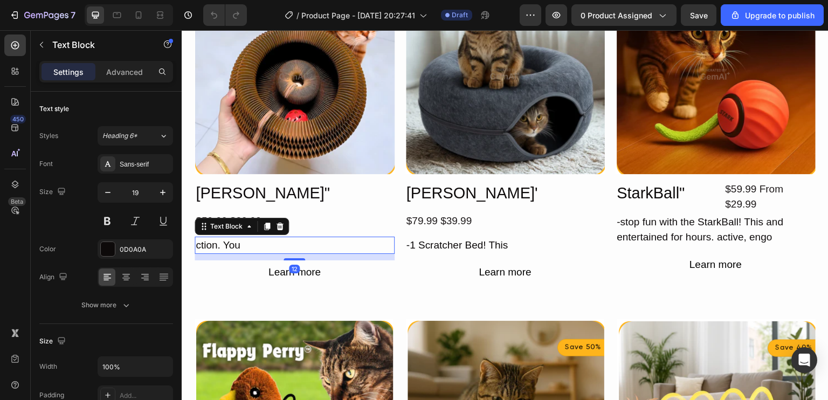
click at [232, 239] on div "ction. You" at bounding box center [295, 246] width 200 height 18
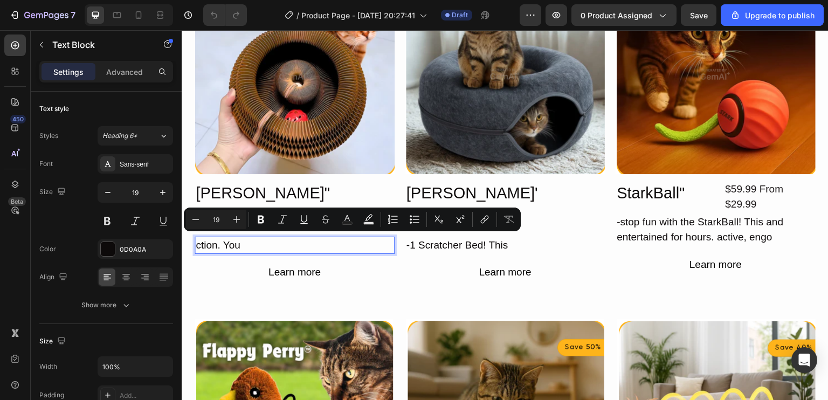
click at [244, 243] on p "ction. You" at bounding box center [295, 246] width 198 height 16
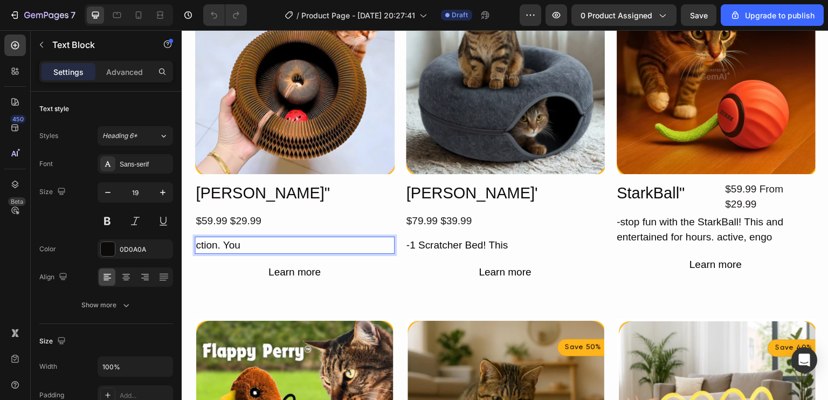
click at [244, 243] on p "ction. You" at bounding box center [295, 246] width 198 height 16
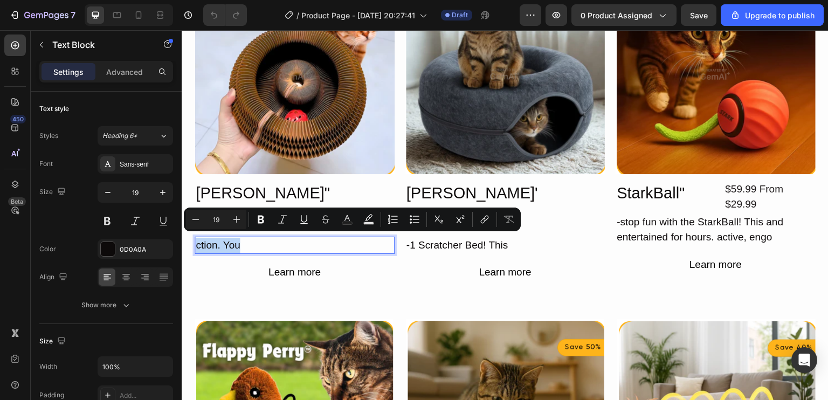
click at [244, 243] on p "ction. You" at bounding box center [295, 246] width 198 height 16
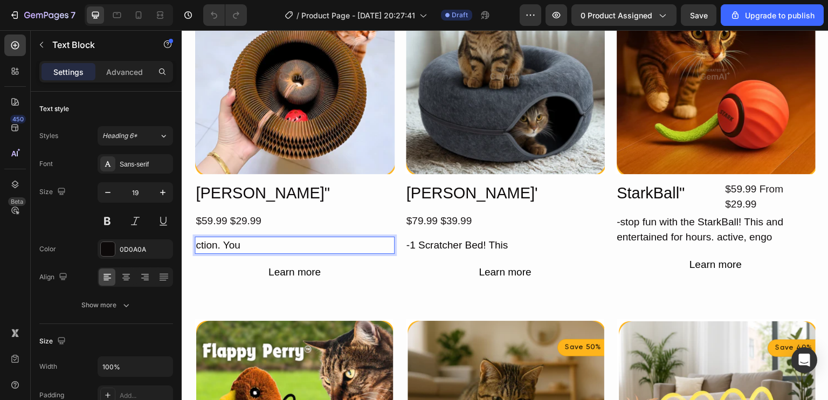
click at [244, 243] on p "ction. You" at bounding box center [295, 246] width 198 height 16
click at [285, 265] on div "Learn more" at bounding box center [295, 273] width 52 height 16
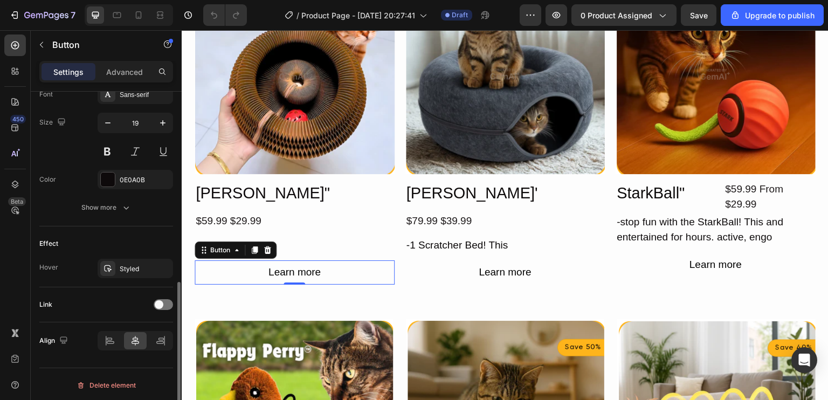
scroll to position [0, 0]
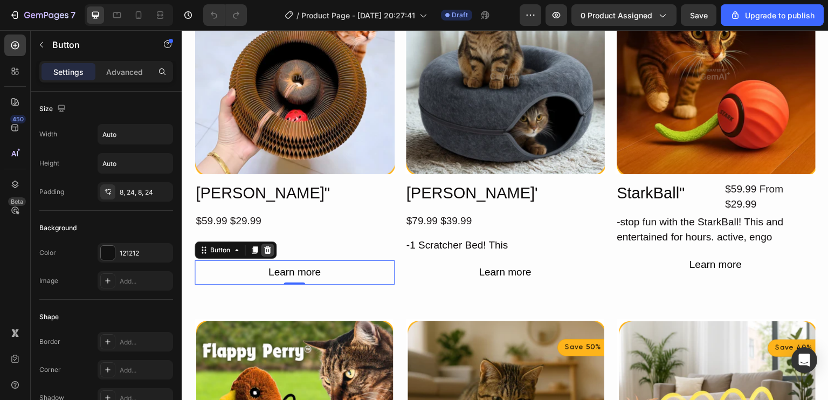
click at [268, 246] on icon at bounding box center [267, 250] width 7 height 8
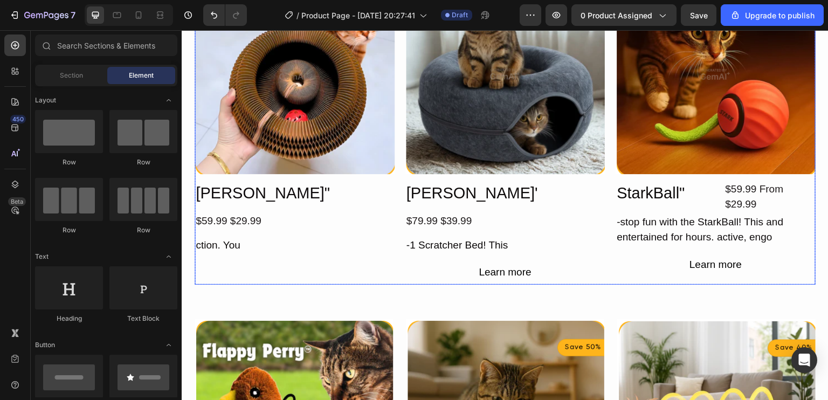
click at [301, 279] on div "Image Kitty KurIz" Heading $59.99 $29.99 Text Block ction. You Text Block" at bounding box center [295, 129] width 200 height 311
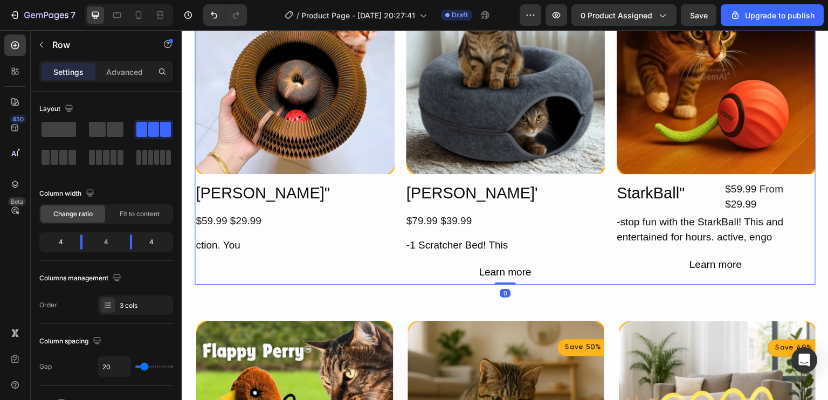
click at [280, 262] on div "Image Kitty KurIz" Heading $59.99 $29.99 Text Block ction. You Text Block" at bounding box center [295, 129] width 200 height 311
click at [21, 74] on div at bounding box center [15, 71] width 22 height 22
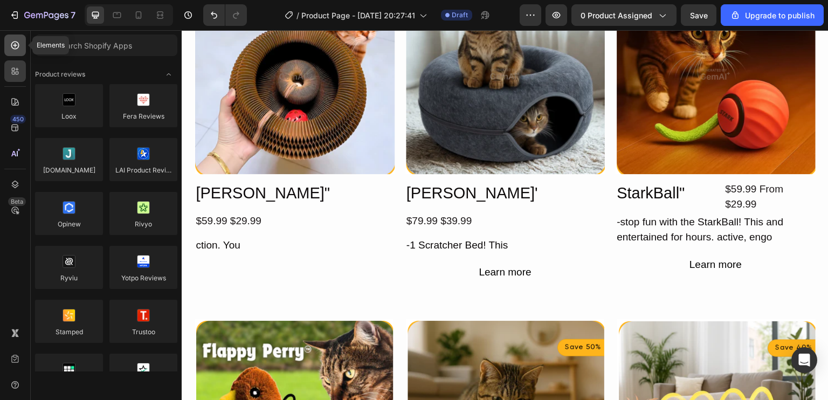
click at [19, 45] on icon at bounding box center [15, 45] width 11 height 11
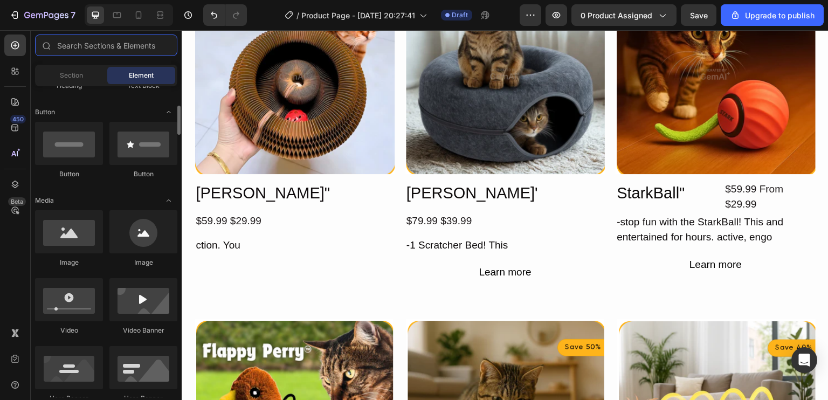
scroll to position [231, 0]
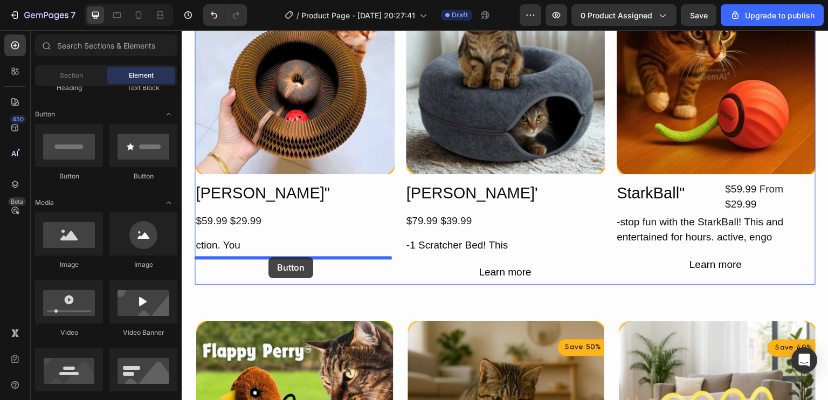
drag, startPoint x: 272, startPoint y: 181, endPoint x: 269, endPoint y: 257, distance: 75.6
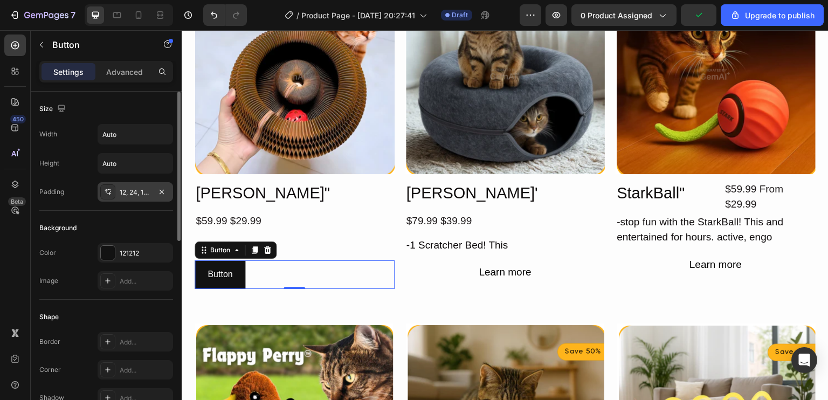
click at [134, 194] on div "12, 24, 12, 24" at bounding box center [135, 193] width 31 height 10
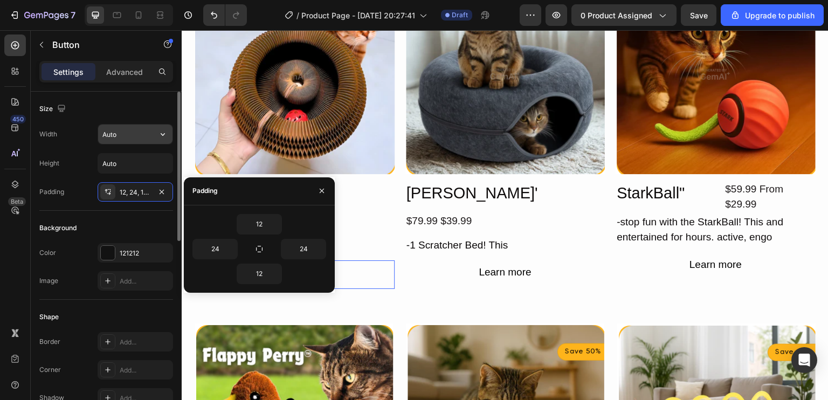
click at [148, 136] on input "Auto" at bounding box center [135, 134] width 74 height 19
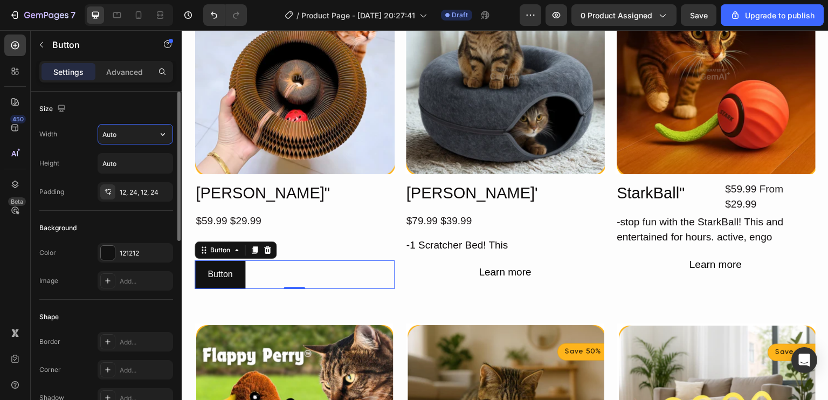
click at [162, 129] on icon "button" at bounding box center [162, 134] width 11 height 11
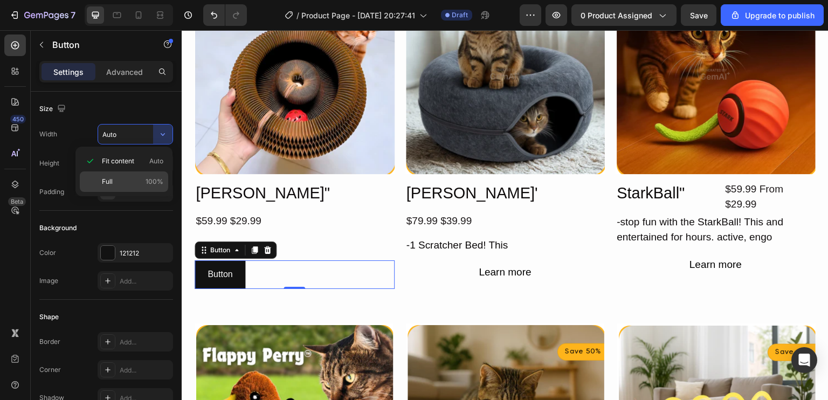
click at [157, 176] on div "Full 100%" at bounding box center [124, 182] width 88 height 20
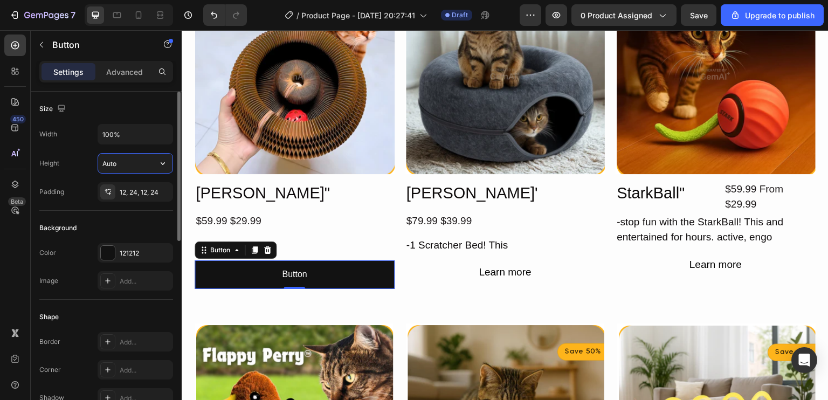
click at [147, 162] on input "Auto" at bounding box center [135, 163] width 74 height 19
click at [163, 165] on icon "button" at bounding box center [162, 163] width 11 height 11
click at [161, 138] on icon "button" at bounding box center [162, 134] width 11 height 11
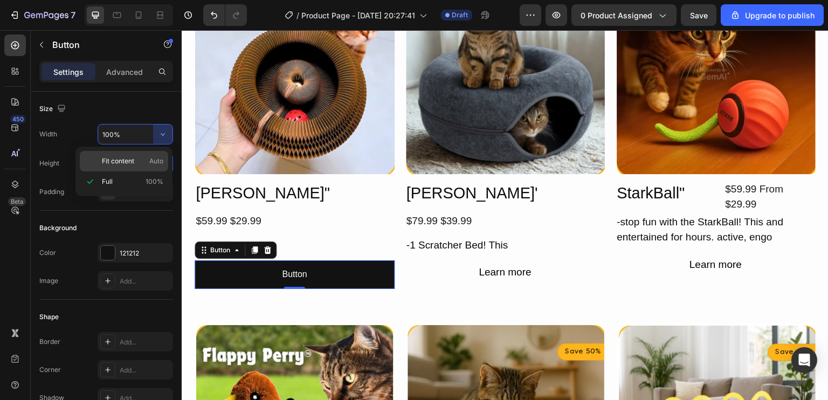
click at [153, 169] on div "Fit content Auto" at bounding box center [124, 161] width 88 height 20
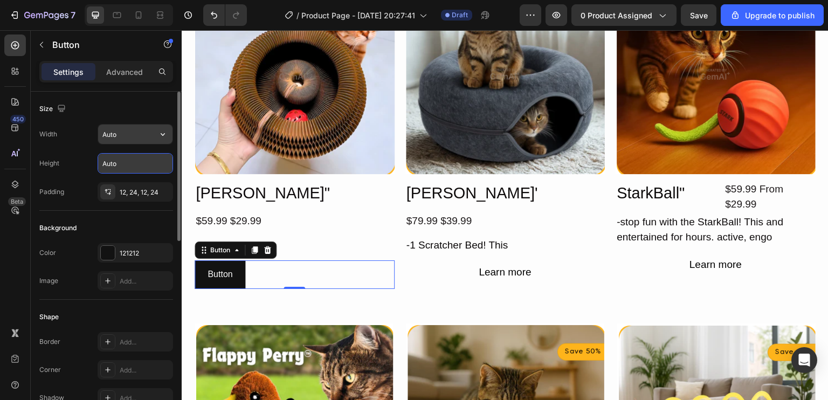
click at [162, 133] on icon "button" at bounding box center [162, 134] width 11 height 11
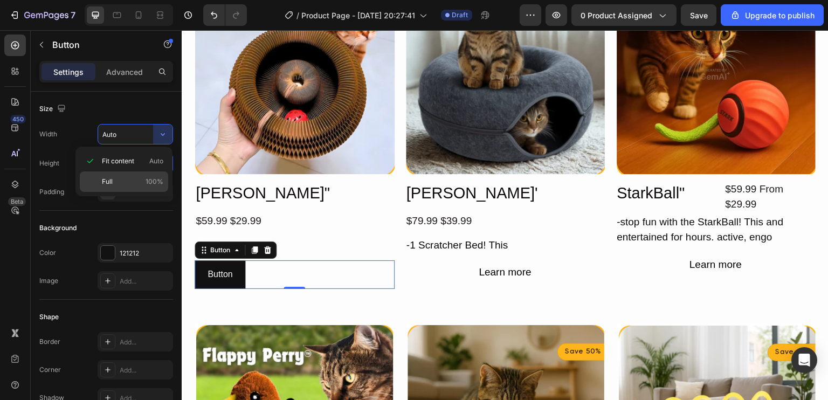
click at [149, 184] on span "100%" at bounding box center [155, 182] width 18 height 10
type input "100%"
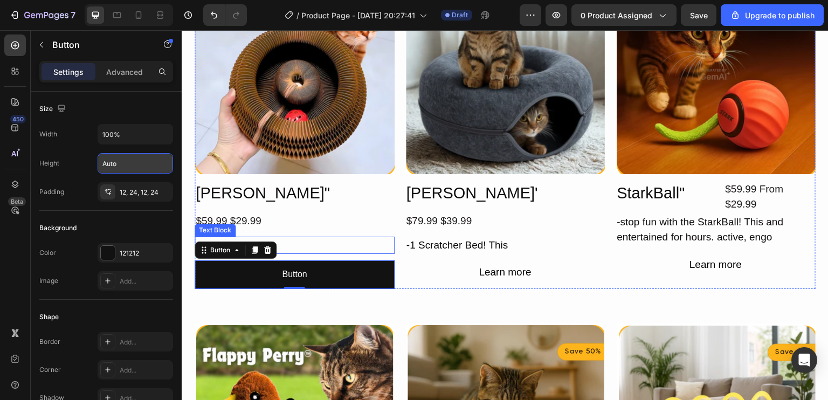
scroll to position [139, 0]
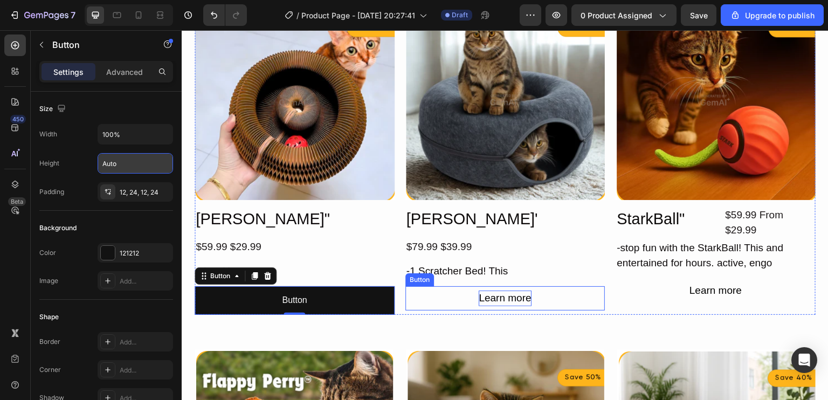
click at [491, 298] on div "Learn more" at bounding box center [505, 299] width 52 height 16
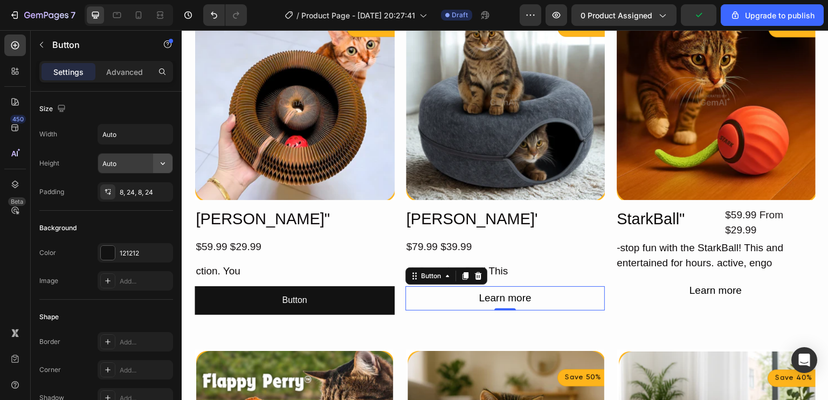
click at [163, 161] on icon "button" at bounding box center [162, 163] width 11 height 11
click at [432, 290] on div "Learn more Button 0" at bounding box center [506, 298] width 200 height 24
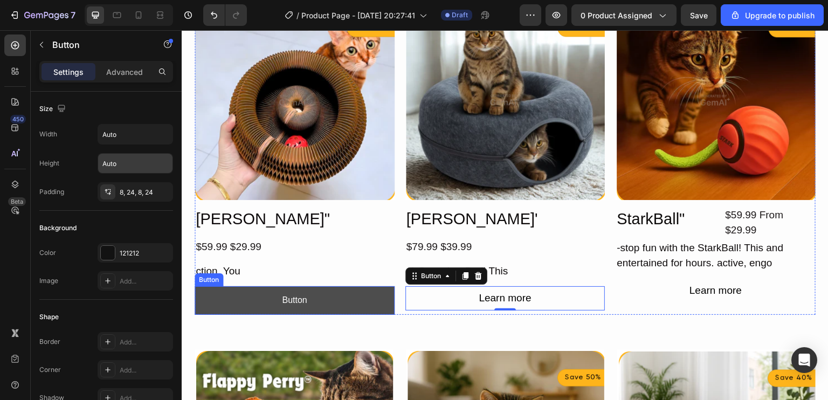
click at [268, 301] on button "Button" at bounding box center [295, 300] width 200 height 29
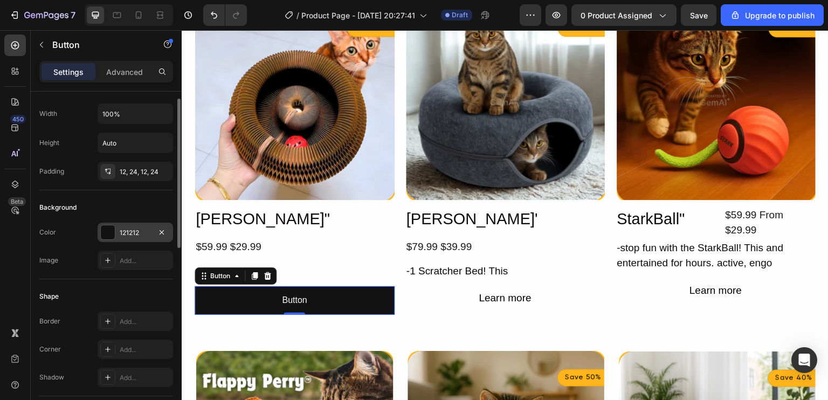
scroll to position [21, 0]
click at [110, 69] on p "Advanced" at bounding box center [124, 71] width 37 height 11
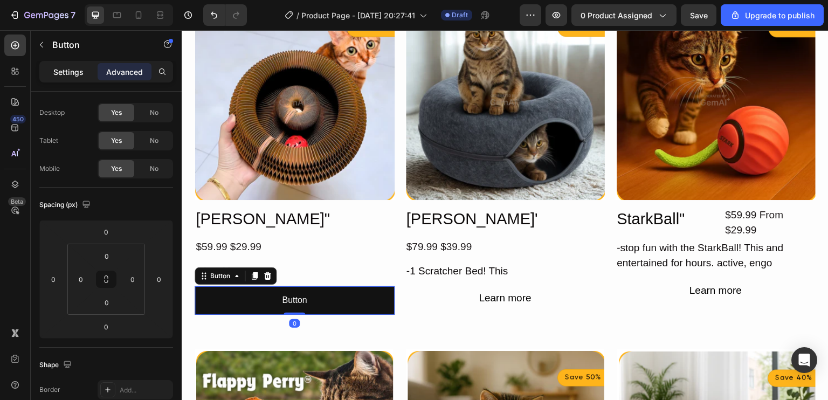
click at [58, 73] on p "Settings" at bounding box center [68, 71] width 30 height 11
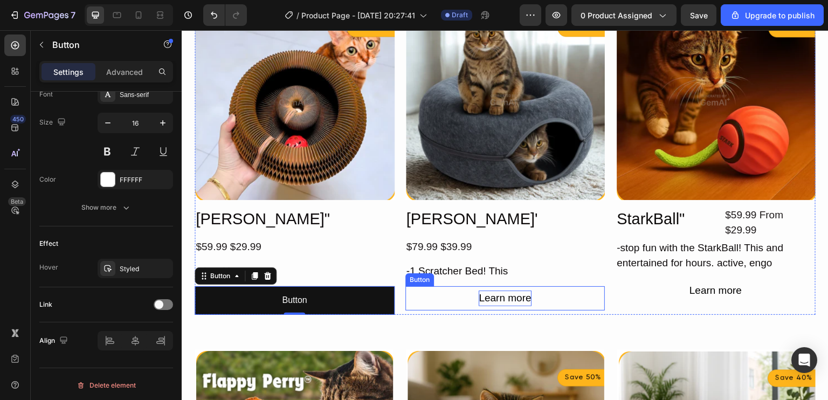
scroll to position [431, 0]
click at [479, 296] on div "Learn more" at bounding box center [505, 299] width 52 height 16
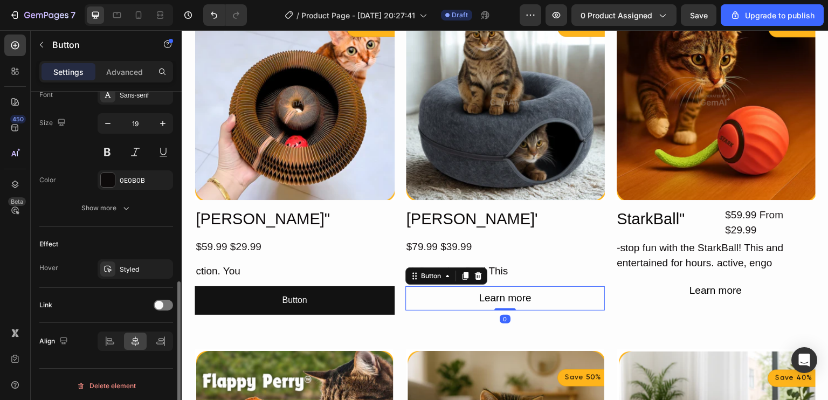
click at [453, 298] on div "Learn more Button 0" at bounding box center [506, 298] width 200 height 24
click at [486, 291] on div "Learn more" at bounding box center [505, 299] width 52 height 16
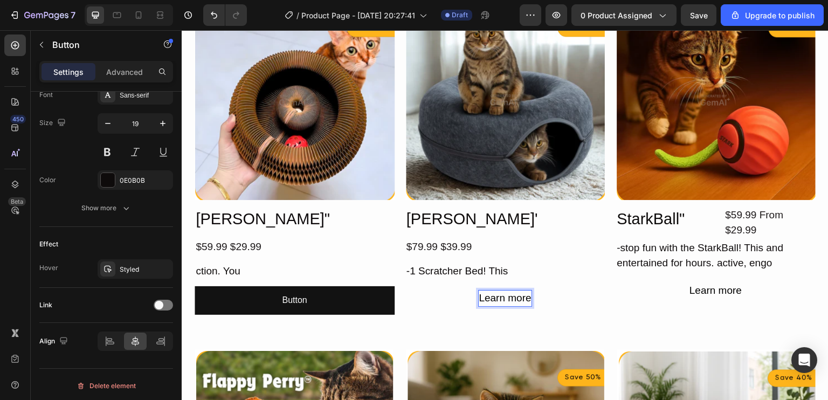
click at [460, 295] on div "Learn more Button 0" at bounding box center [506, 298] width 200 height 24
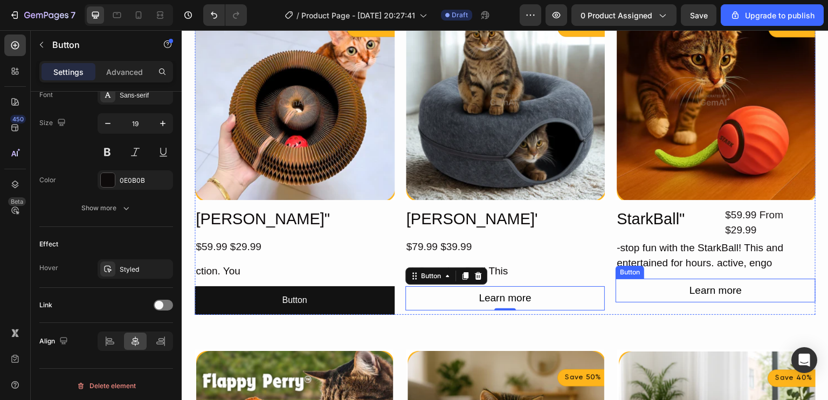
click at [666, 288] on div "Learn more Button" at bounding box center [716, 291] width 200 height 24
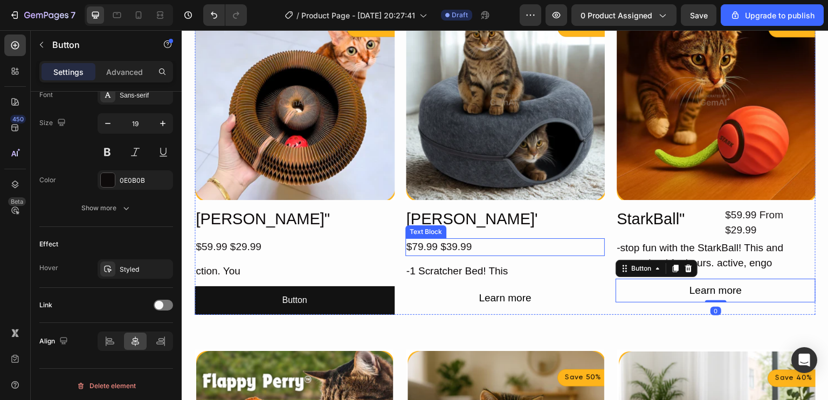
scroll to position [298, 0]
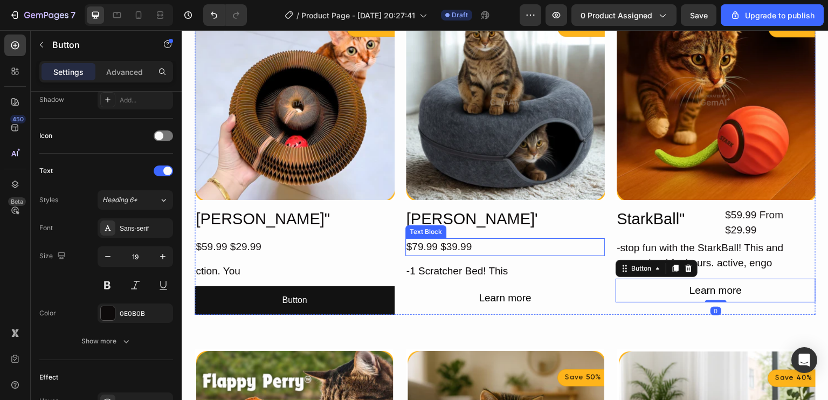
click at [515, 244] on div "$79.99 $39.99" at bounding box center [506, 247] width 200 height 18
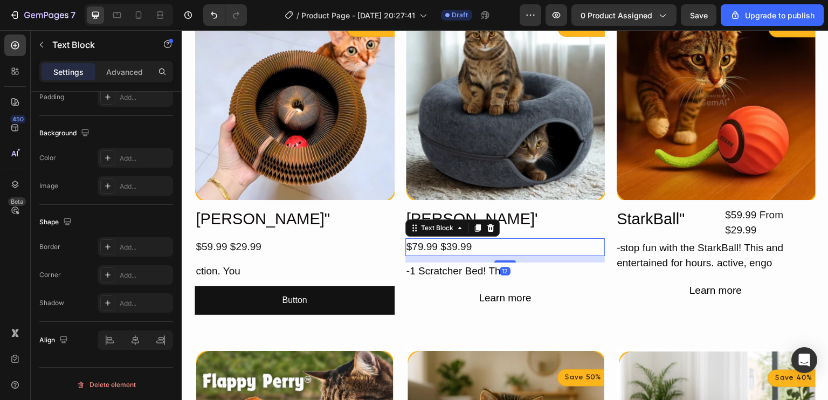
scroll to position [0, 0]
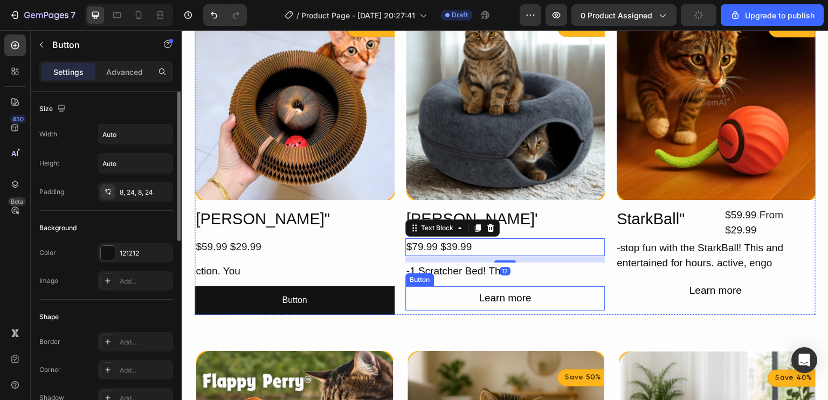
click at [557, 291] on div "Learn more Button" at bounding box center [506, 298] width 200 height 24
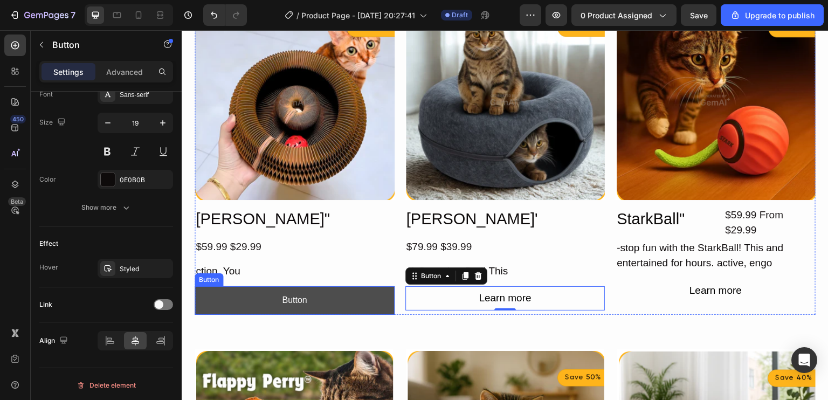
scroll to position [431, 0]
click at [246, 299] on button "Button" at bounding box center [295, 300] width 200 height 29
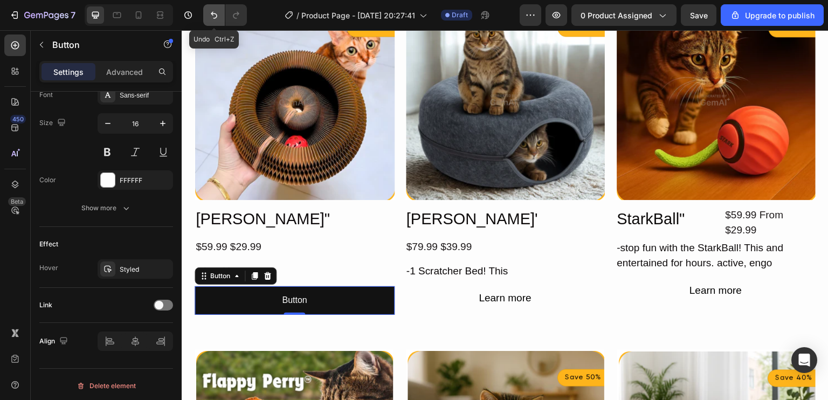
click at [213, 15] on icon "Undo/Redo" at bounding box center [214, 15] width 11 height 11
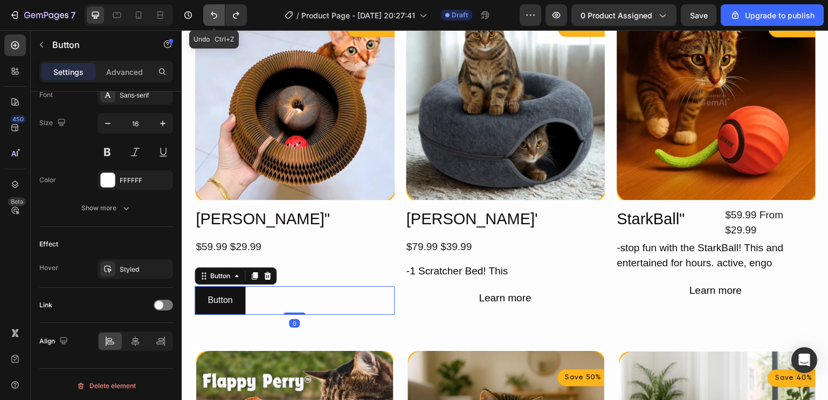
click at [213, 15] on icon "Undo/Redo" at bounding box center [214, 15] width 11 height 11
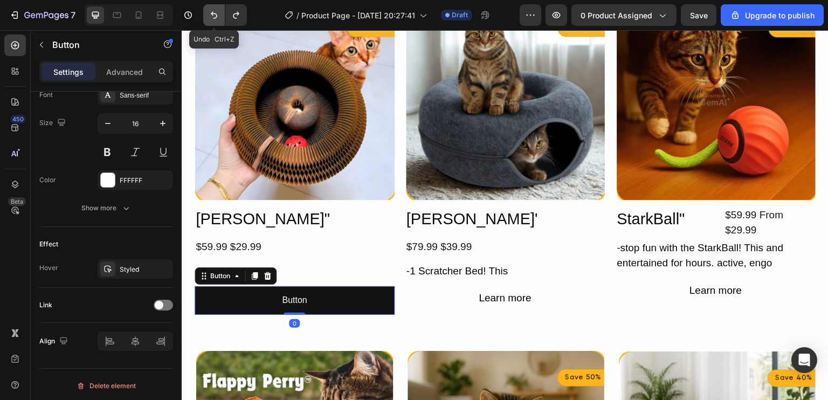
click at [213, 15] on icon "Undo/Redo" at bounding box center [214, 15] width 11 height 11
type input "Auto"
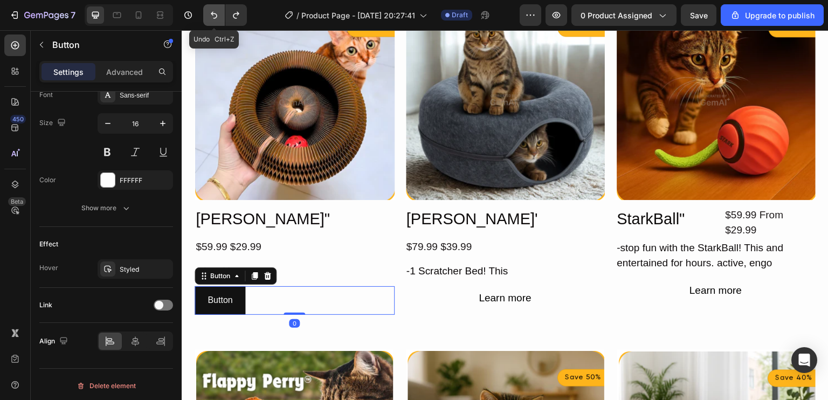
click at [213, 15] on icon "Undo/Redo" at bounding box center [214, 15] width 11 height 11
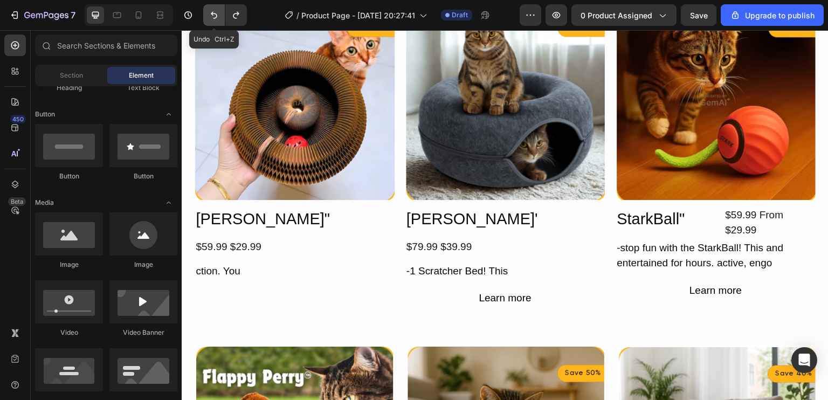
click at [213, 15] on icon "Undo/Redo" at bounding box center [214, 15] width 11 height 11
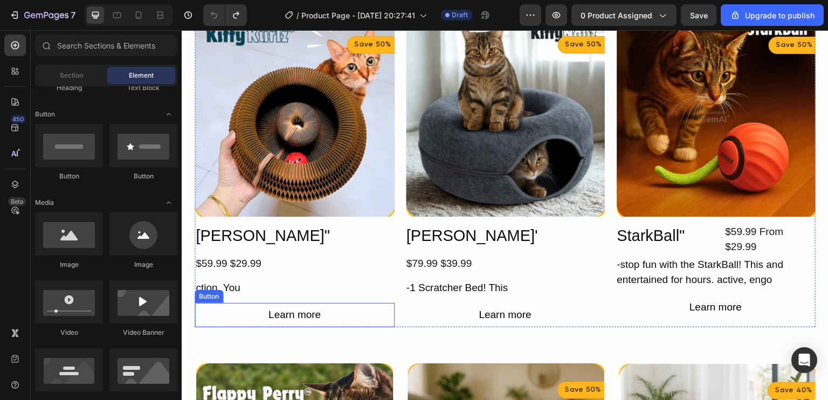
scroll to position [0, 0]
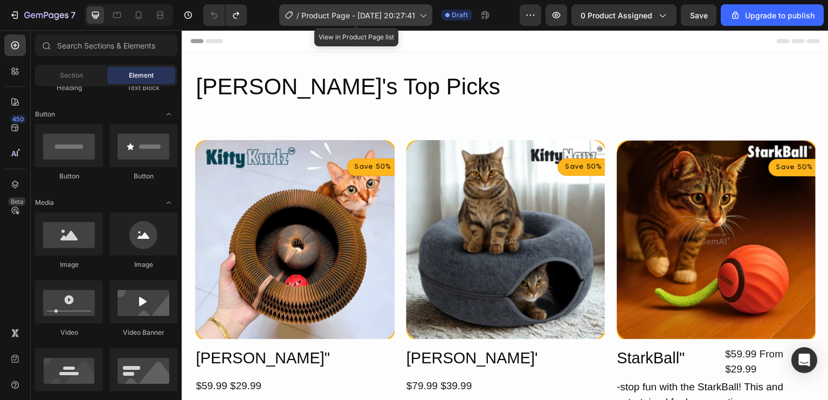
click at [423, 11] on icon at bounding box center [422, 15] width 11 height 11
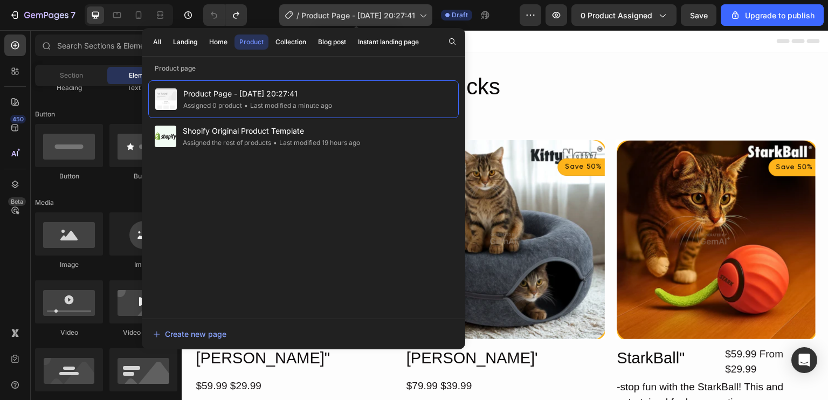
click at [368, 12] on span "Product Page - Sep 27, 20:27:41" at bounding box center [358, 15] width 114 height 11
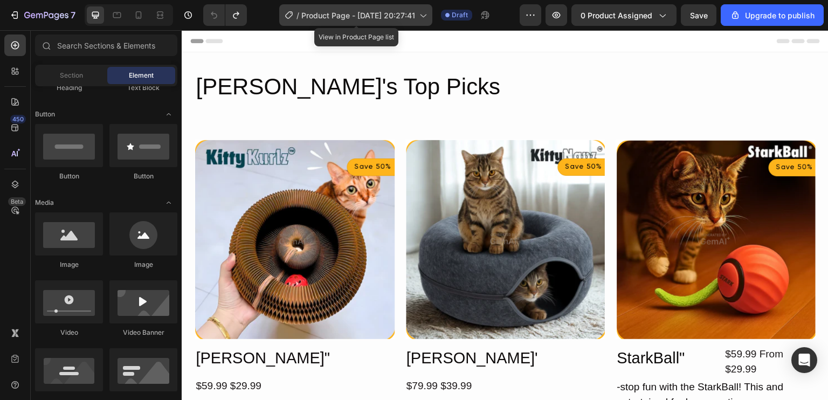
click at [368, 12] on span "Product Page - Sep 27, 20:27:41" at bounding box center [358, 15] width 114 height 11
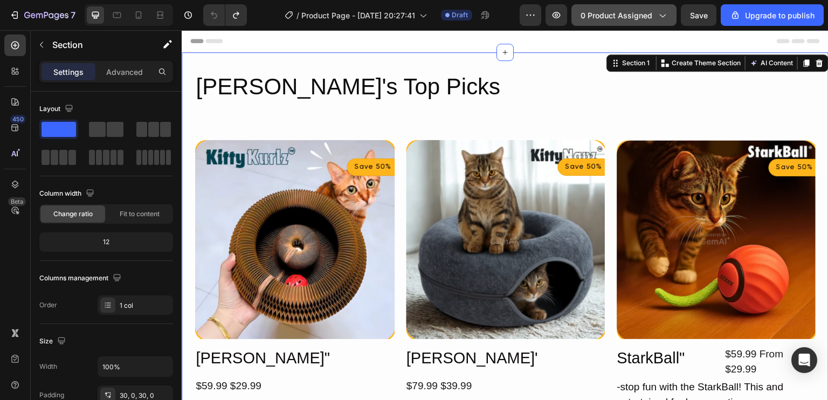
click at [657, 15] on div "0 product assigned" at bounding box center [624, 15] width 87 height 11
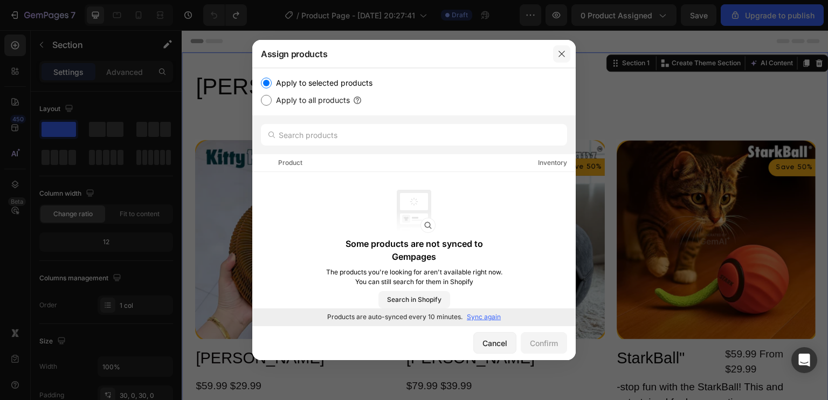
click at [564, 57] on icon "button" at bounding box center [562, 54] width 9 height 9
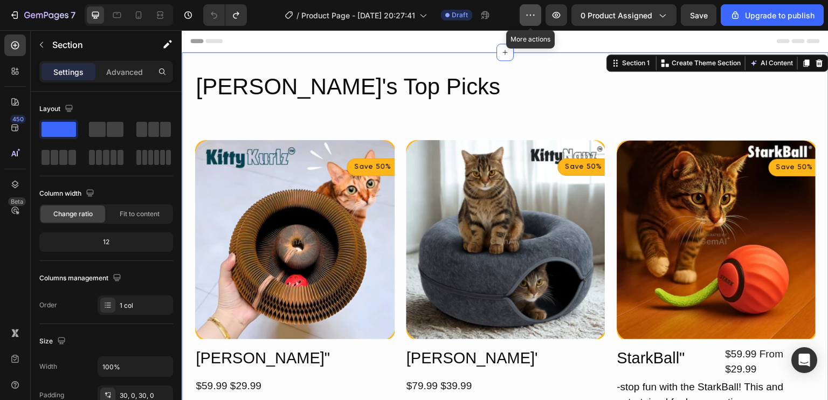
click at [529, 11] on icon "button" at bounding box center [530, 15] width 11 height 11
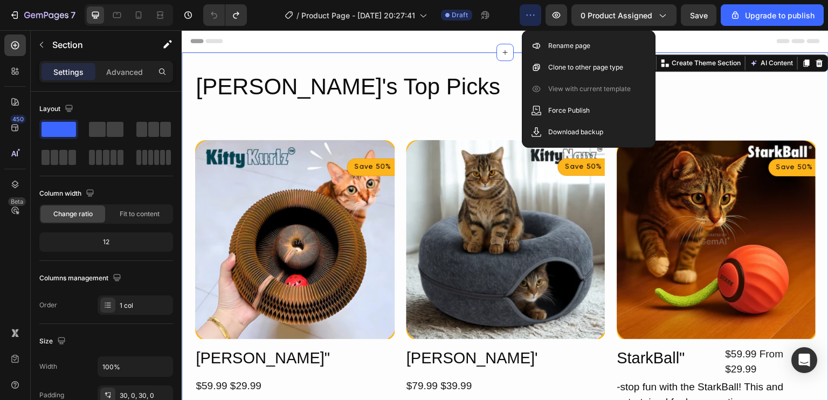
click at [529, 11] on icon "button" at bounding box center [530, 15] width 11 height 11
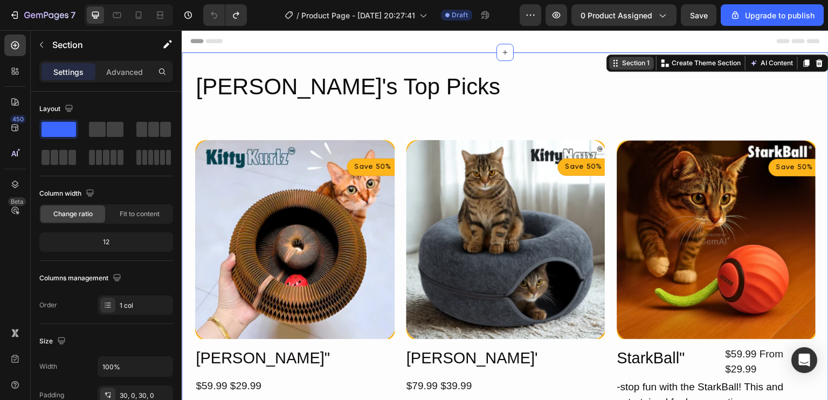
click at [616, 63] on icon at bounding box center [617, 64] width 2 height 2
click at [688, 71] on div "Section 1 You can create reusable sections Create Theme Section AI Content Writ…" at bounding box center [718, 62] width 222 height 17
click at [700, 60] on p "Create Theme Section" at bounding box center [706, 63] width 69 height 10
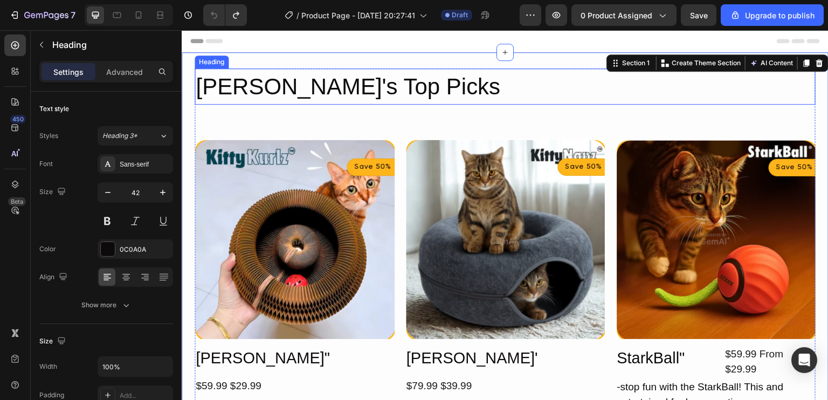
click at [560, 90] on h2 "Marlene's Top Picks" at bounding box center [505, 86] width 621 height 36
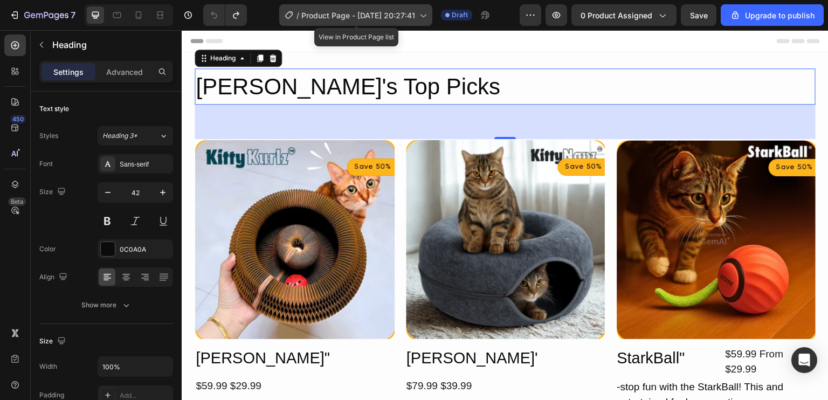
click at [310, 24] on div "/ Product Page - Sep 27, 20:27:41" at bounding box center [355, 15] width 153 height 22
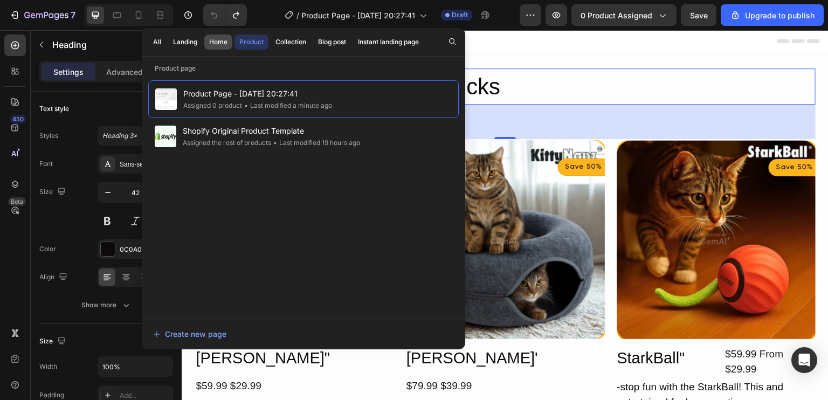
click at [211, 45] on div "Home" at bounding box center [218, 42] width 18 height 10
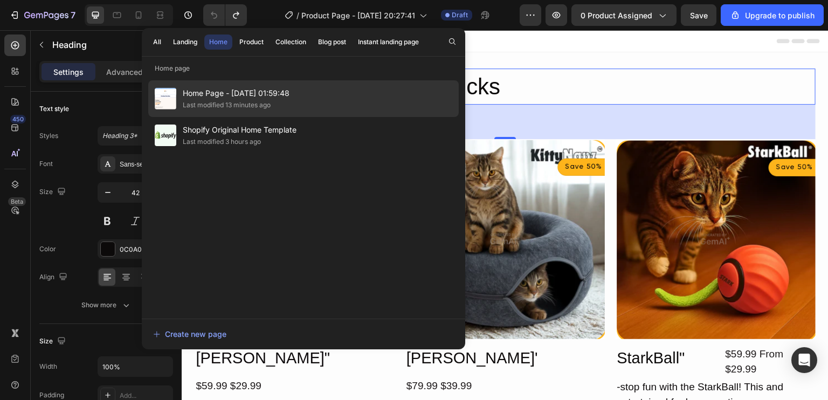
click at [245, 93] on span "Home Page - [DATE] 01:59:48" at bounding box center [236, 93] width 107 height 13
